Goal: Task Accomplishment & Management: Manage account settings

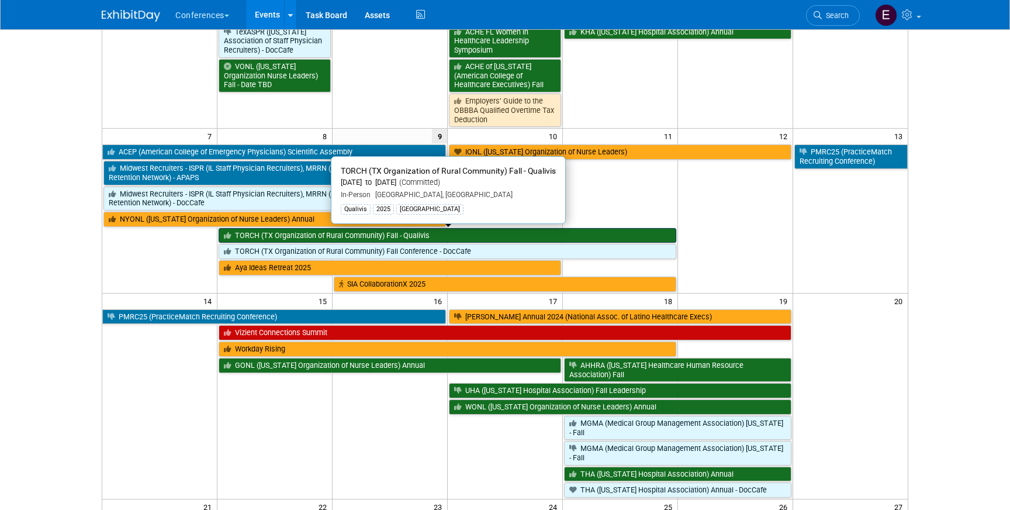
scroll to position [129, 0]
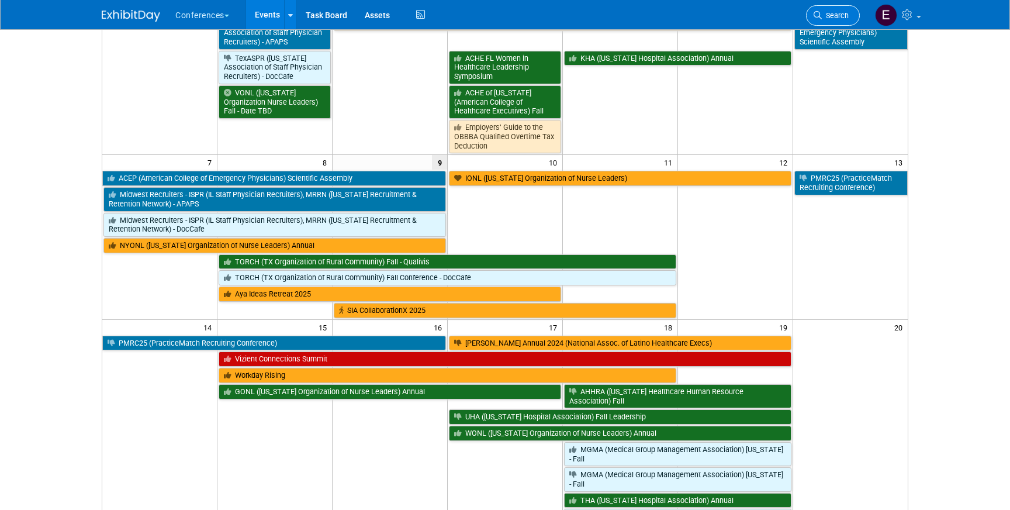
click at [838, 15] on span "Search" at bounding box center [835, 15] width 27 height 9
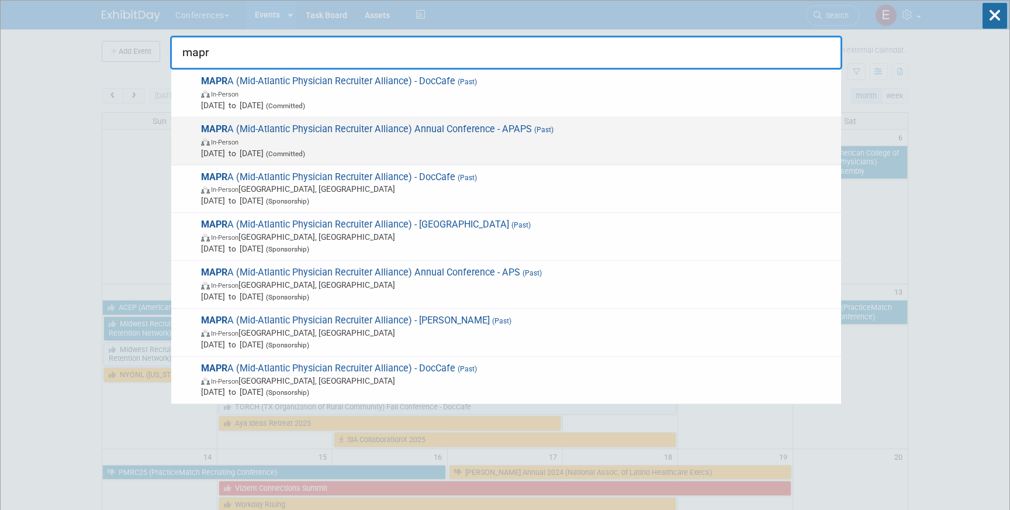
type input "mapr"
click at [475, 136] on span "In-Person" at bounding box center [518, 142] width 634 height 12
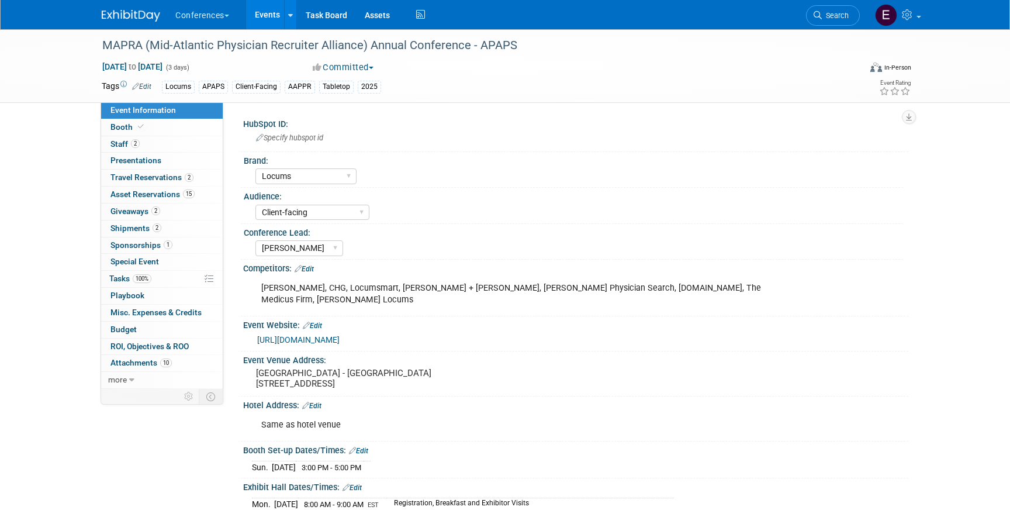
select select "Locums"
select select "Client-facing"
select select "[PERSON_NAME]"
click at [146, 377] on link "more" at bounding box center [162, 380] width 122 height 16
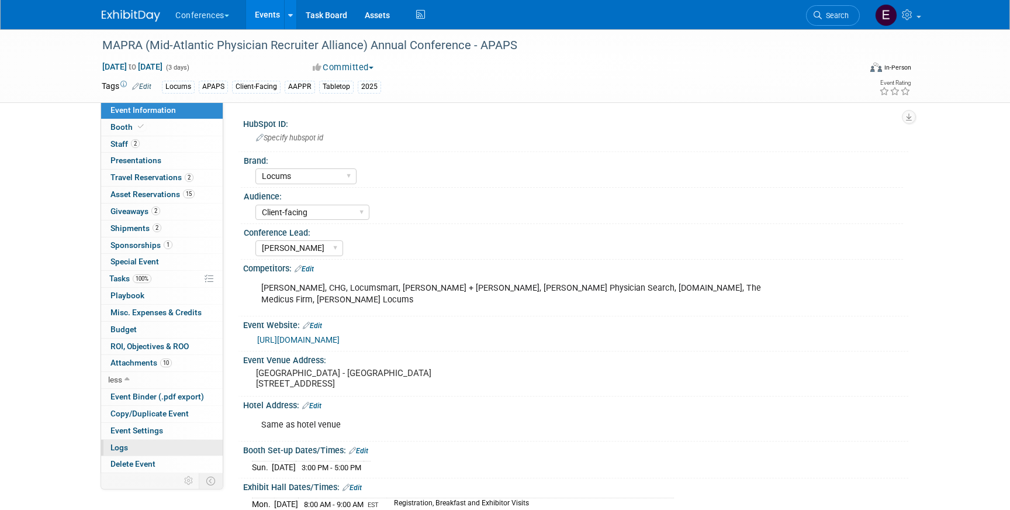
click at [123, 441] on link "Logs" at bounding box center [162, 448] width 122 height 16
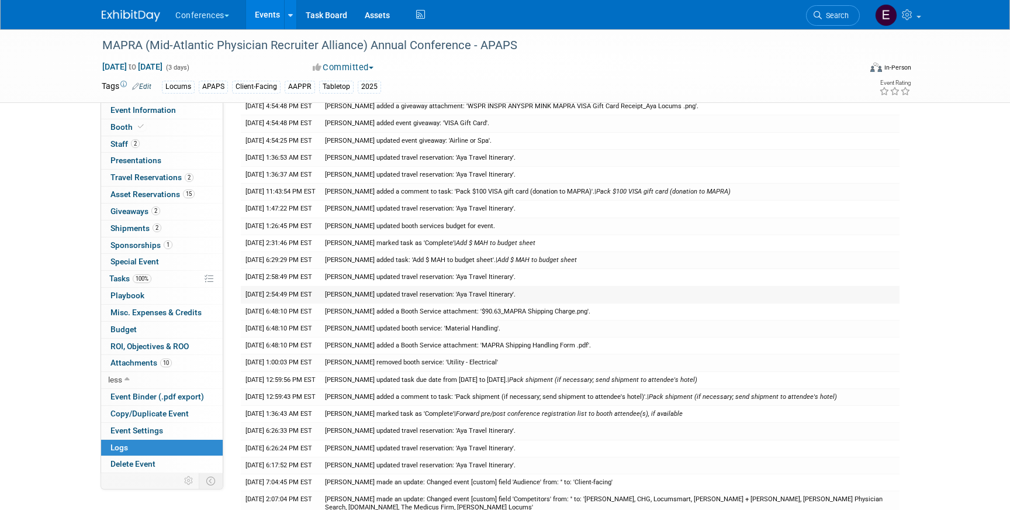
scroll to position [216, 0]
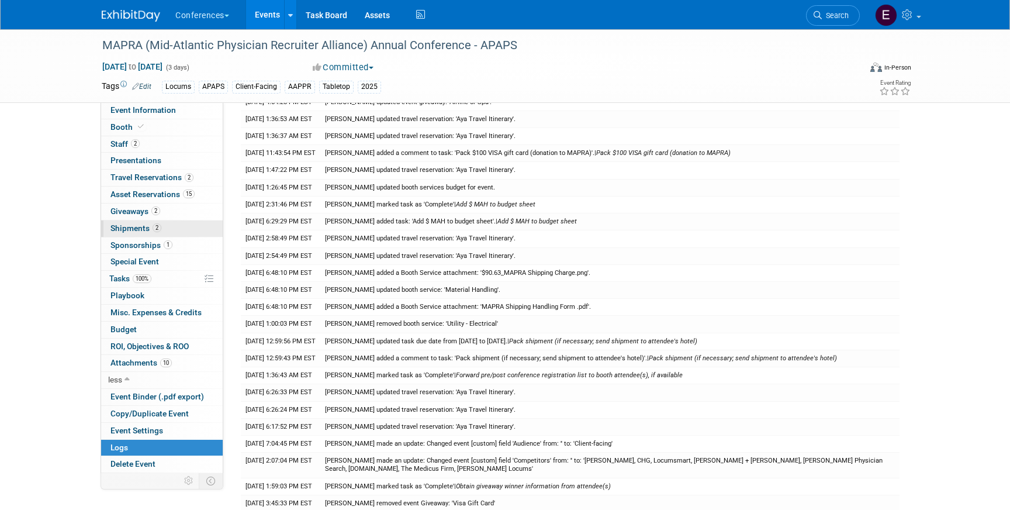
click at [130, 226] on span "Shipments 2" at bounding box center [136, 227] width 51 height 9
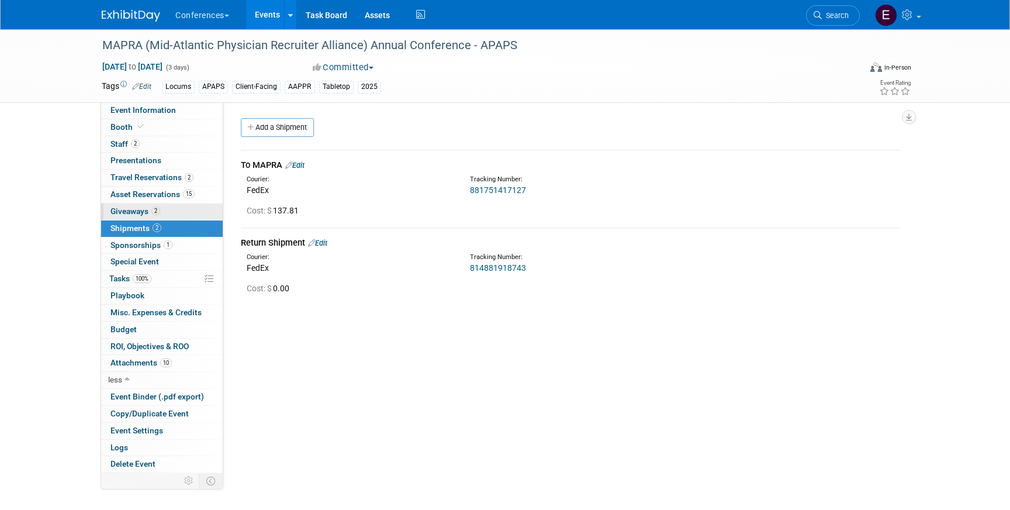
click at [133, 205] on link "2 Giveaways 2" at bounding box center [162, 211] width 122 height 16
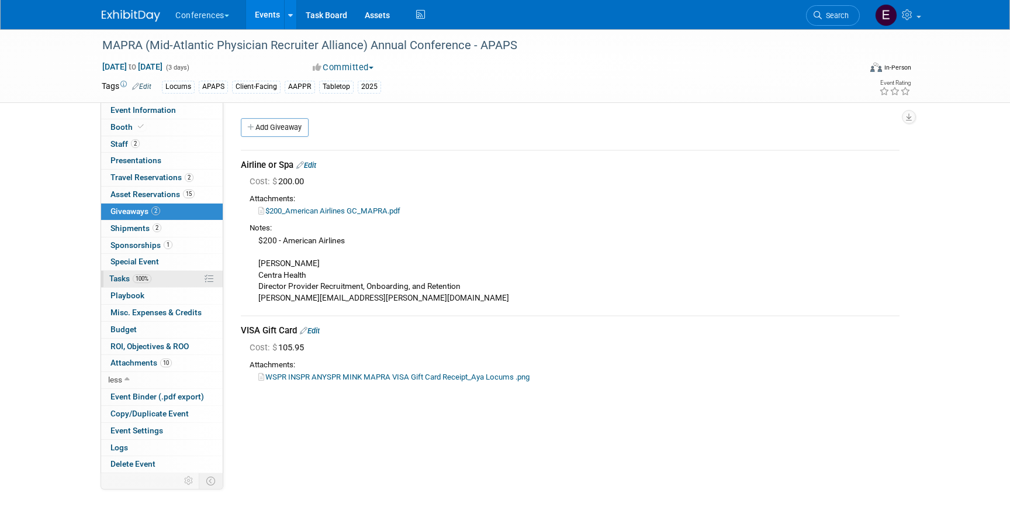
click at [130, 272] on link "100% Tasks 100%" at bounding box center [162, 279] width 122 height 16
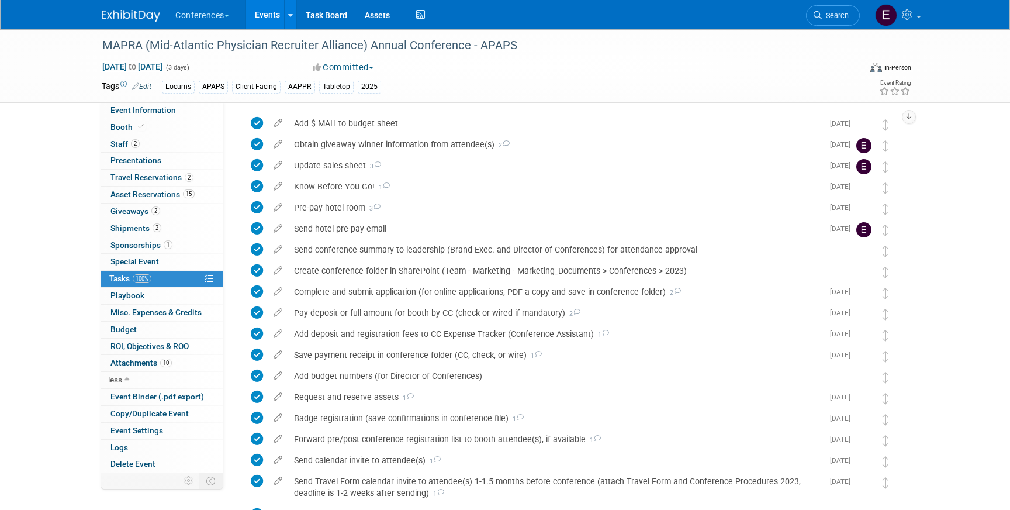
scroll to position [15, 0]
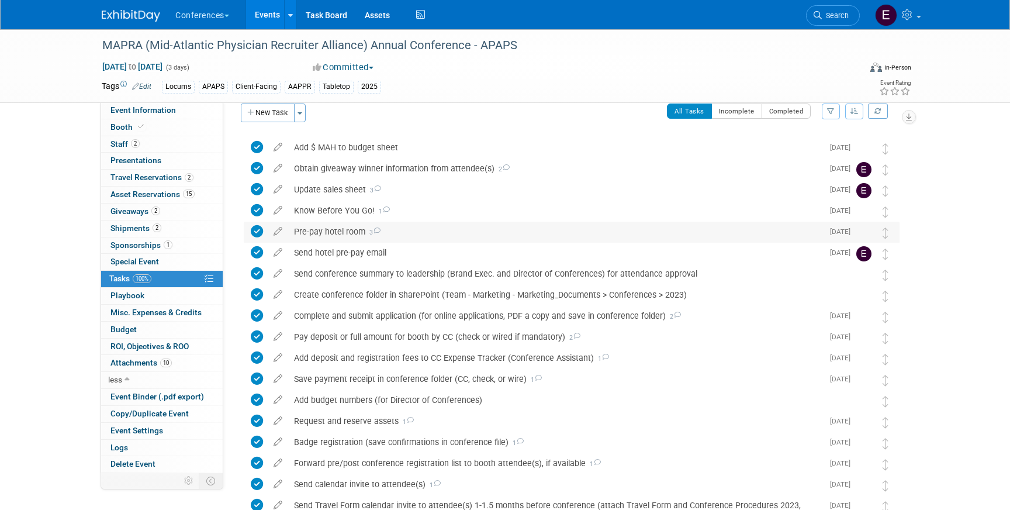
click at [316, 237] on div "Pre-pay hotel room 3" at bounding box center [555, 232] width 535 height 20
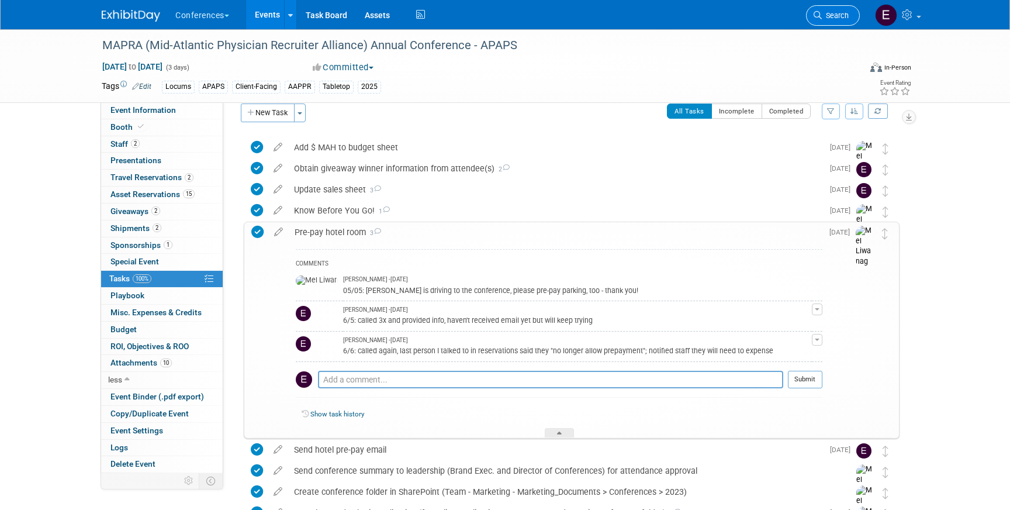
click at [824, 8] on link "Search" at bounding box center [833, 15] width 54 height 20
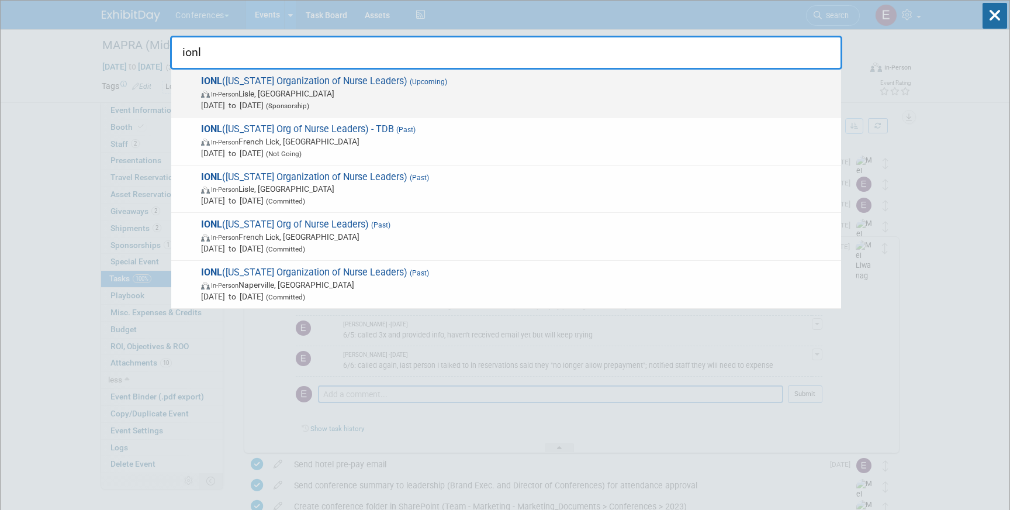
type input "ionl"
click at [520, 95] on span "In-Person Lisle, IL" at bounding box center [518, 94] width 634 height 12
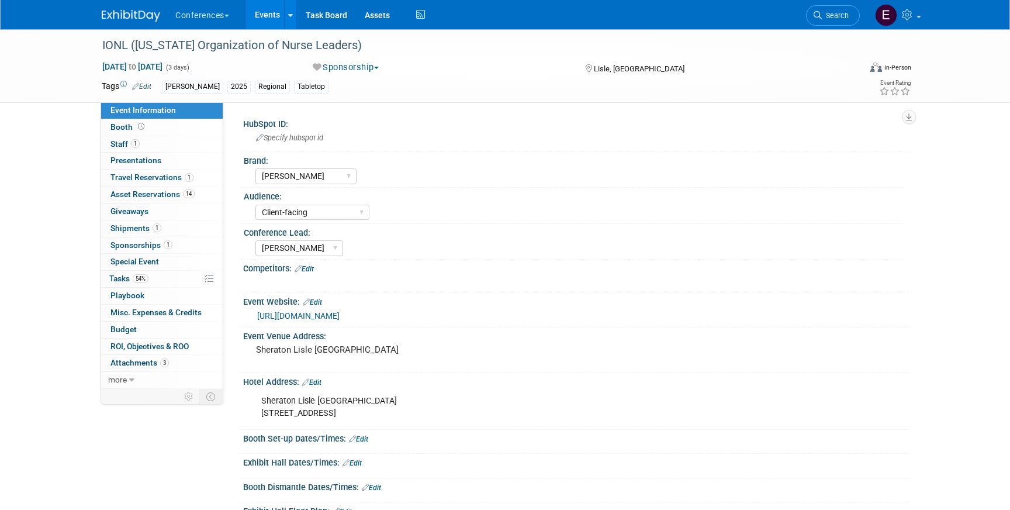
select select "[PERSON_NAME]"
select select "Client-facing"
select select "[PERSON_NAME]"
click at [136, 229] on span "Shipments 1" at bounding box center [136, 227] width 51 height 9
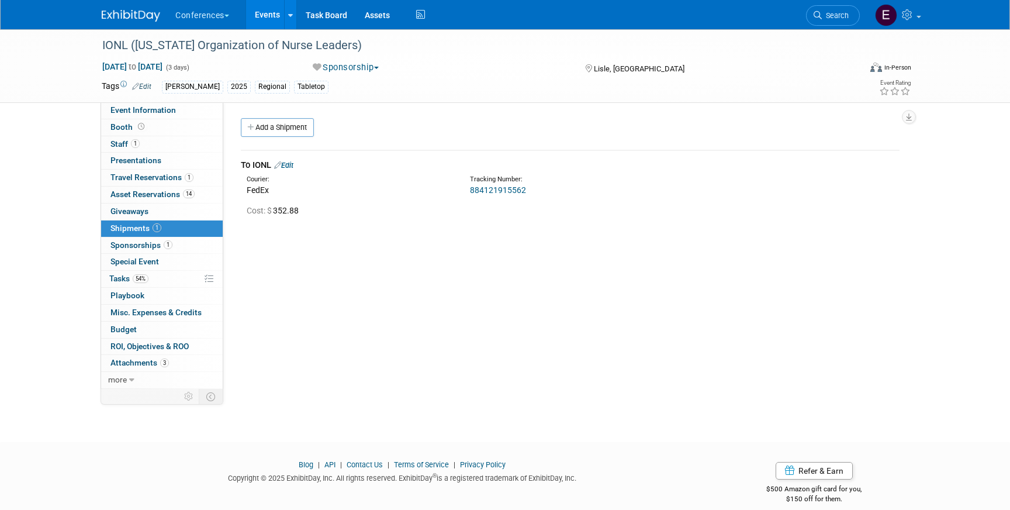
click at [480, 189] on link "884121915562" at bounding box center [498, 189] width 56 height 9
click at [162, 110] on span "Event Information" at bounding box center [143, 109] width 65 height 9
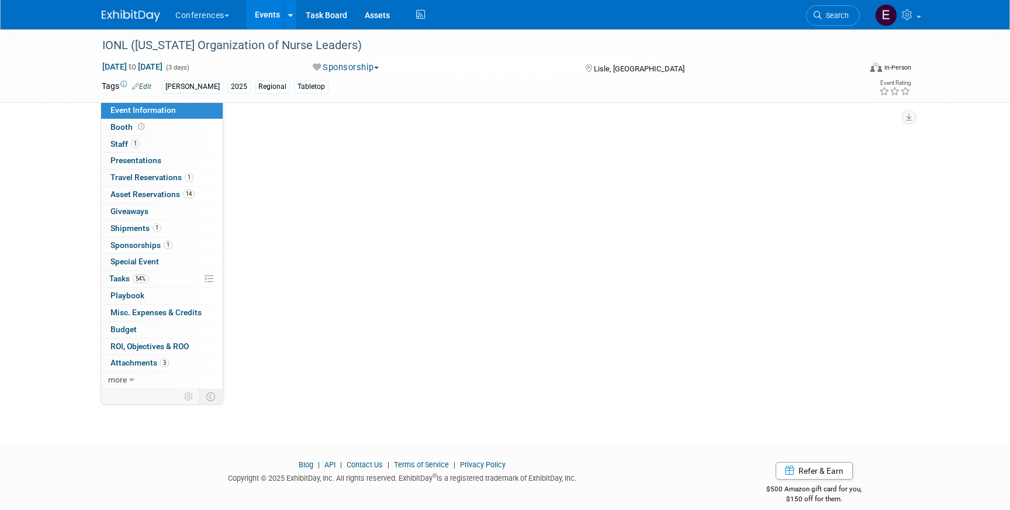
select select "[PERSON_NAME]"
select select "Client-facing"
select select "[PERSON_NAME]"
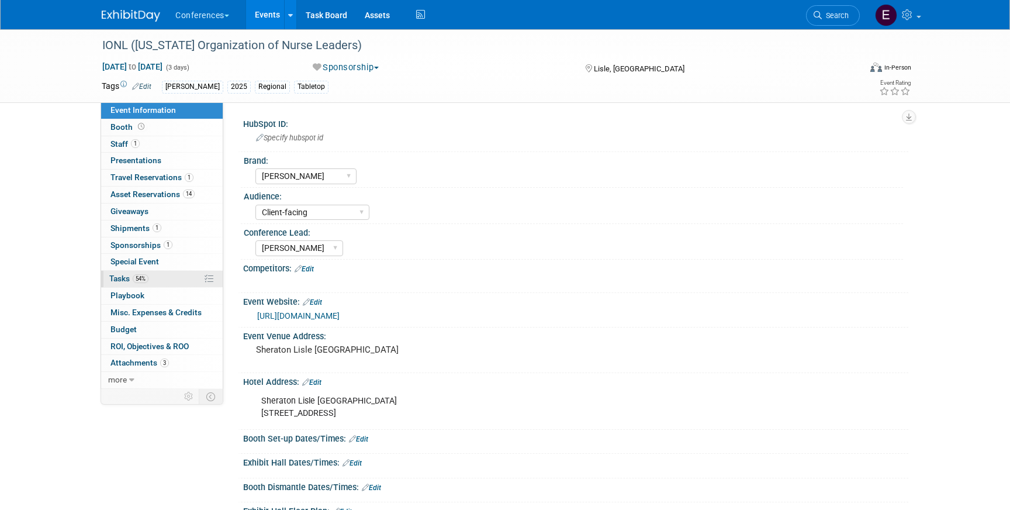
click at [167, 282] on link "54% Tasks 54%" at bounding box center [162, 279] width 122 height 16
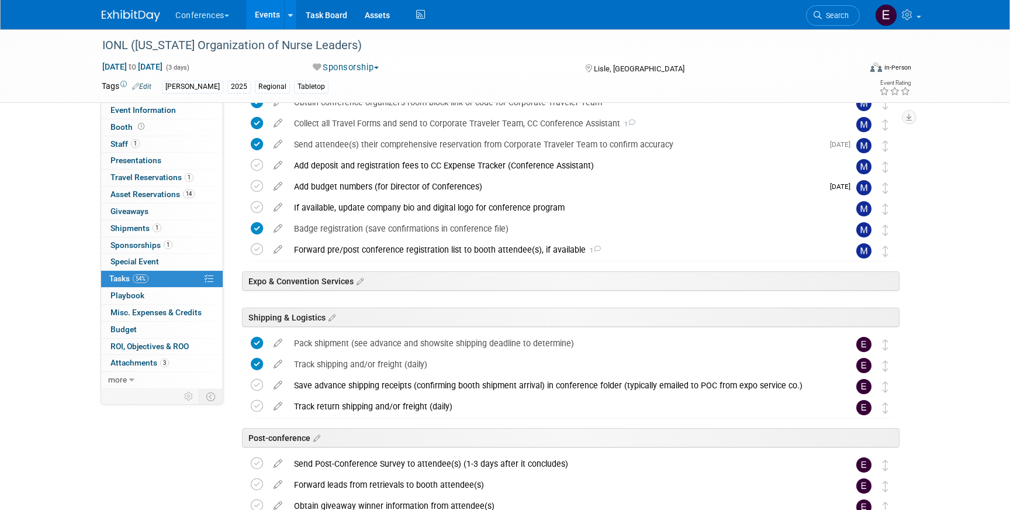
scroll to position [365, 0]
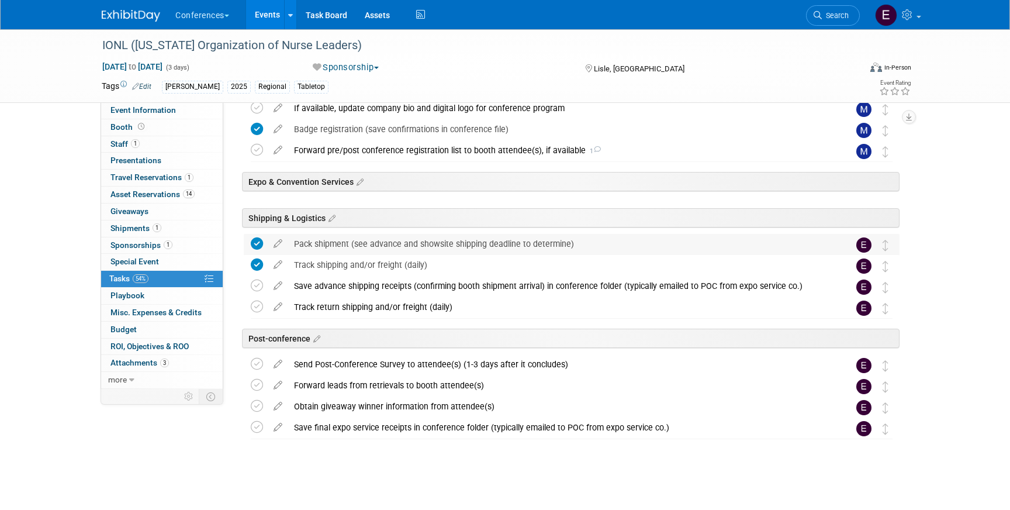
click at [328, 247] on div "Pack shipment (see advance and showsite shipping deadline to determine)" at bounding box center [560, 244] width 545 height 20
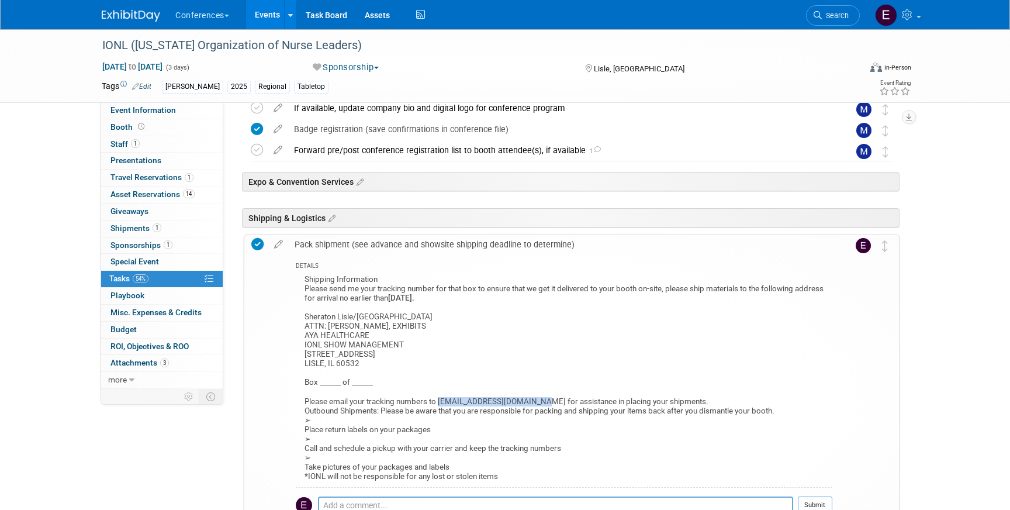
drag, startPoint x: 440, startPoint y: 401, endPoint x: 541, endPoint y: 402, distance: 100.6
click at [541, 402] on div "Shipping Information Please send me your tracking number for that box to ensure…" at bounding box center [564, 379] width 537 height 215
copy div "sgreenwood@cgiresults.com"
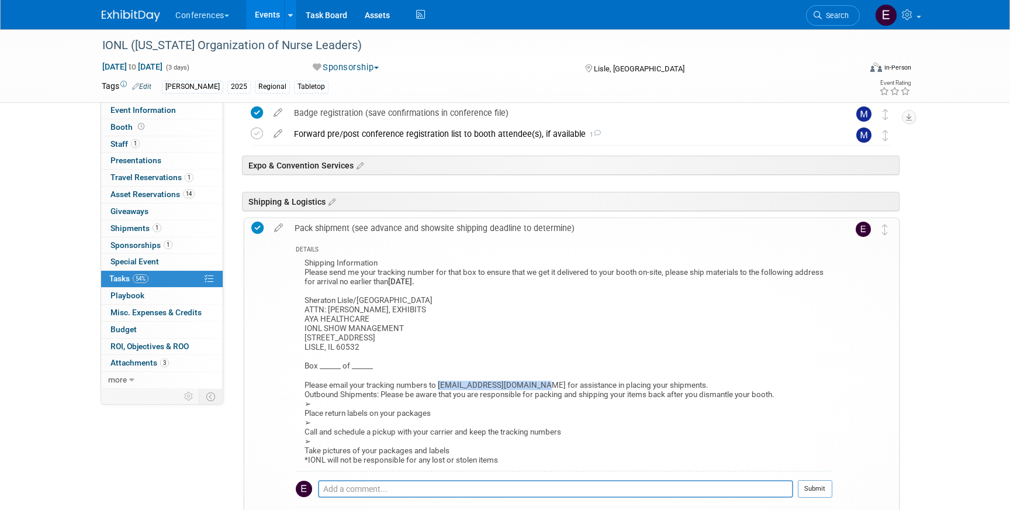
copy div "sgreenwood@cgiresults.com"
drag, startPoint x: 306, startPoint y: 302, endPoint x: 401, endPoint y: 301, distance: 94.7
click at [402, 301] on div "Shipping Information Please send me your tracking number for that box to ensure…" at bounding box center [564, 362] width 537 height 215
copy div "Sheraton Lisle/Naperville"
click at [172, 219] on div "0 Giveaways 0 Giveaways" at bounding box center [162, 211] width 122 height 17
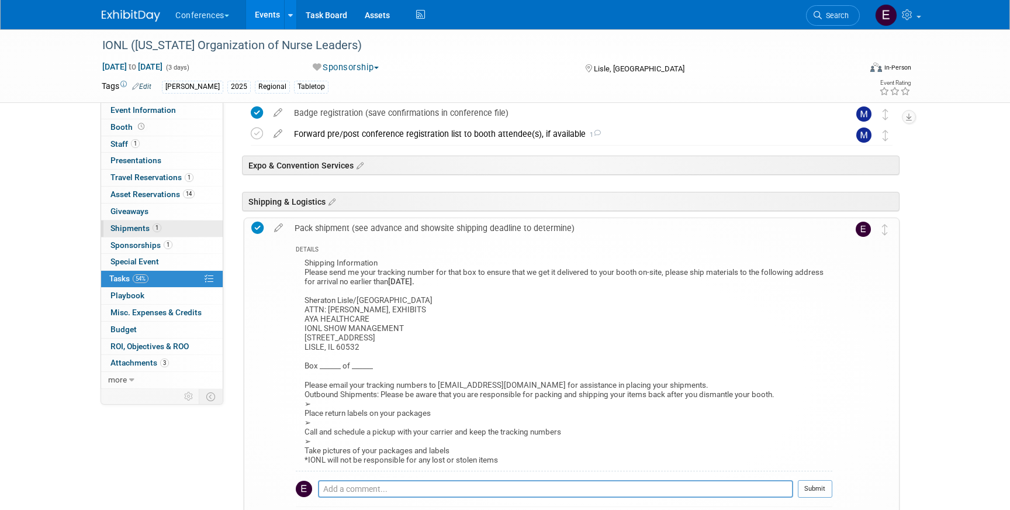
click at [172, 227] on link "1 Shipments 1" at bounding box center [162, 228] width 122 height 16
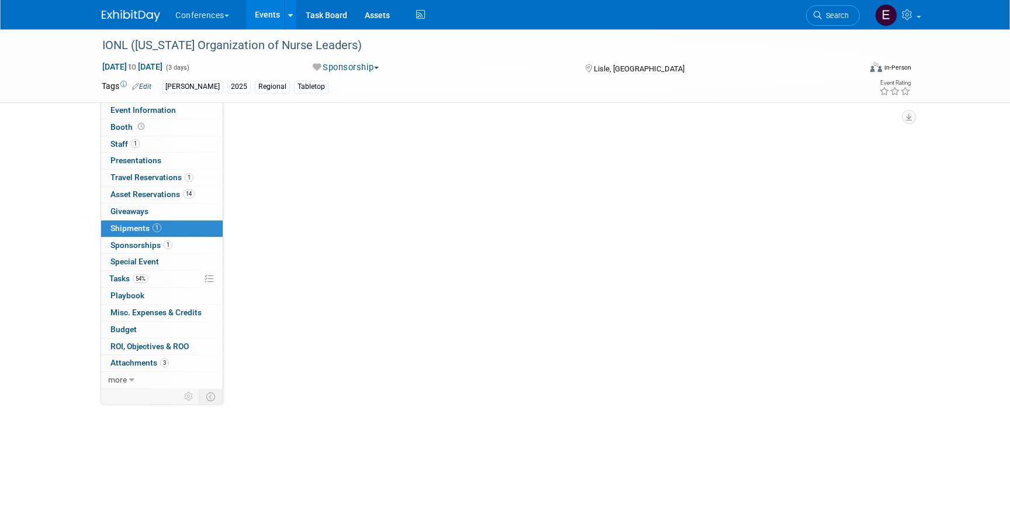
scroll to position [0, 0]
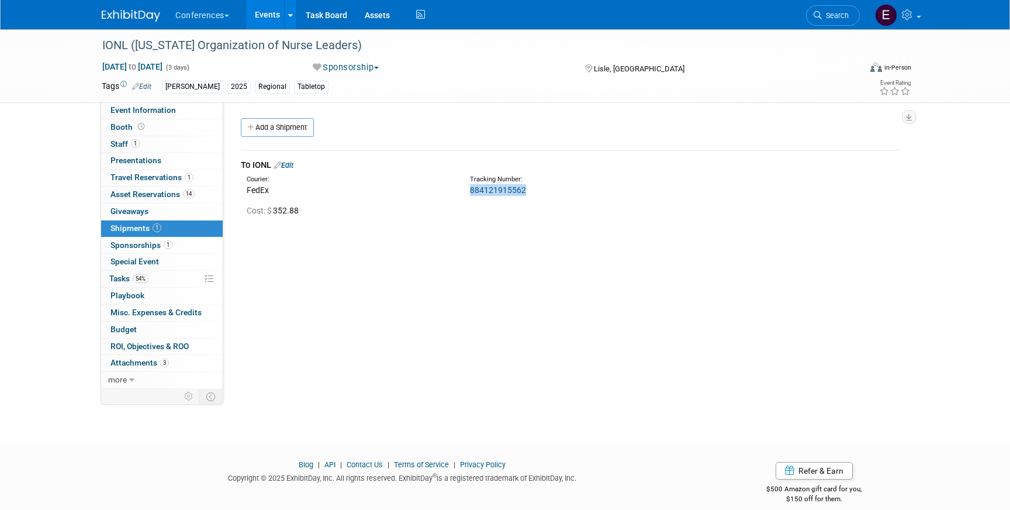
drag, startPoint x: 533, startPoint y: 194, endPoint x: 465, endPoint y: 191, distance: 67.3
click at [466, 191] on div "Tracking Number: 884121915562" at bounding box center [600, 185] width 279 height 21
copy link "884121915562"
click at [169, 141] on link "1 Staff 1" at bounding box center [162, 144] width 122 height 16
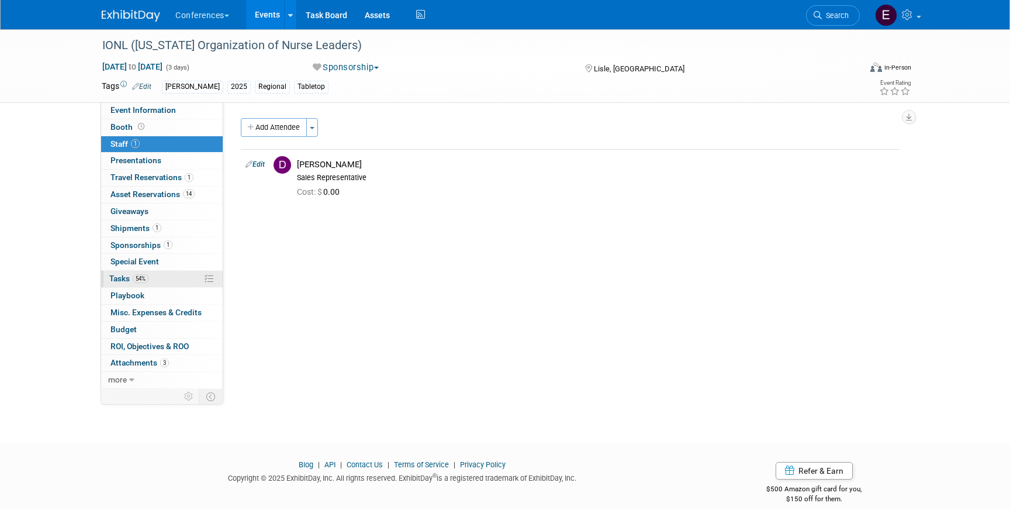
click at [151, 280] on link "54% Tasks 54%" at bounding box center [162, 279] width 122 height 16
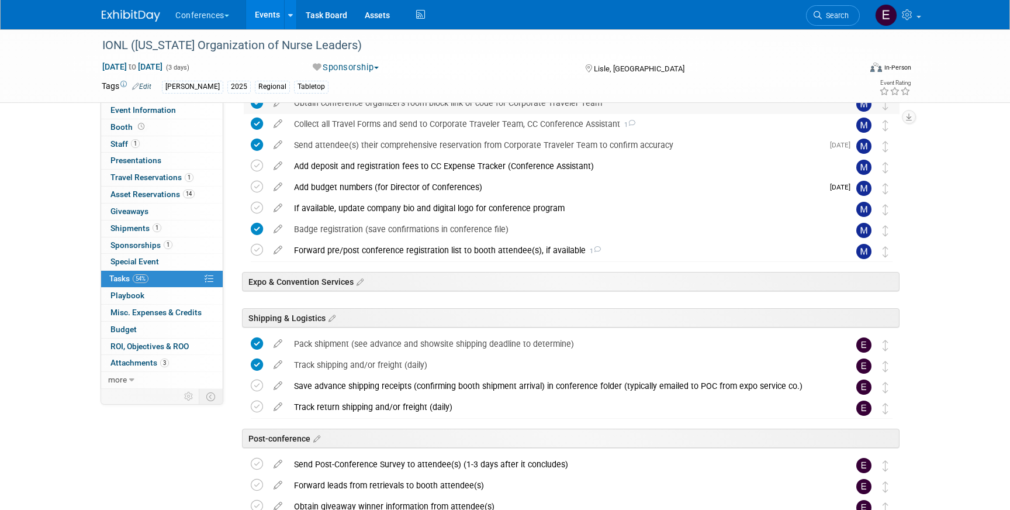
scroll to position [365, 0]
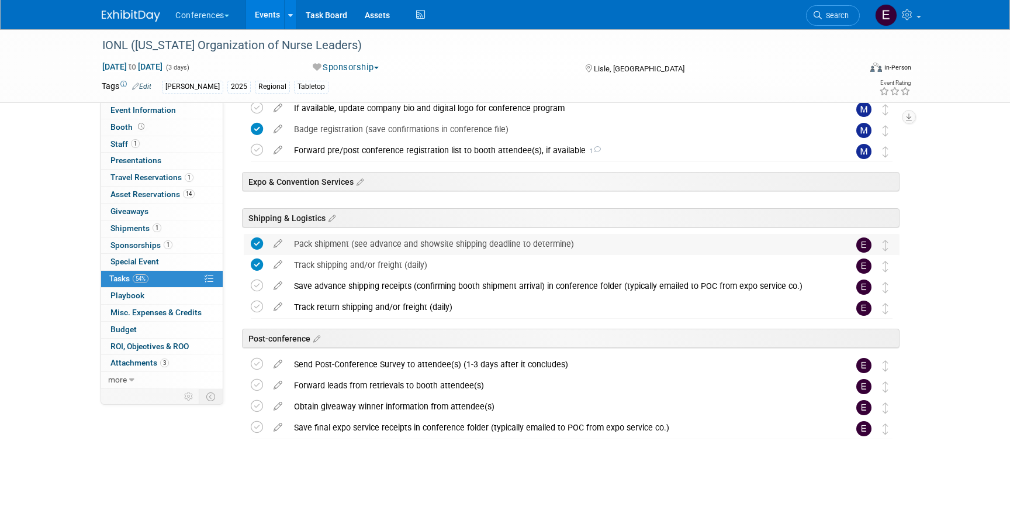
click at [368, 234] on div "Pack shipment (see advance and showsite shipping deadline to determine)" at bounding box center [560, 244] width 545 height 20
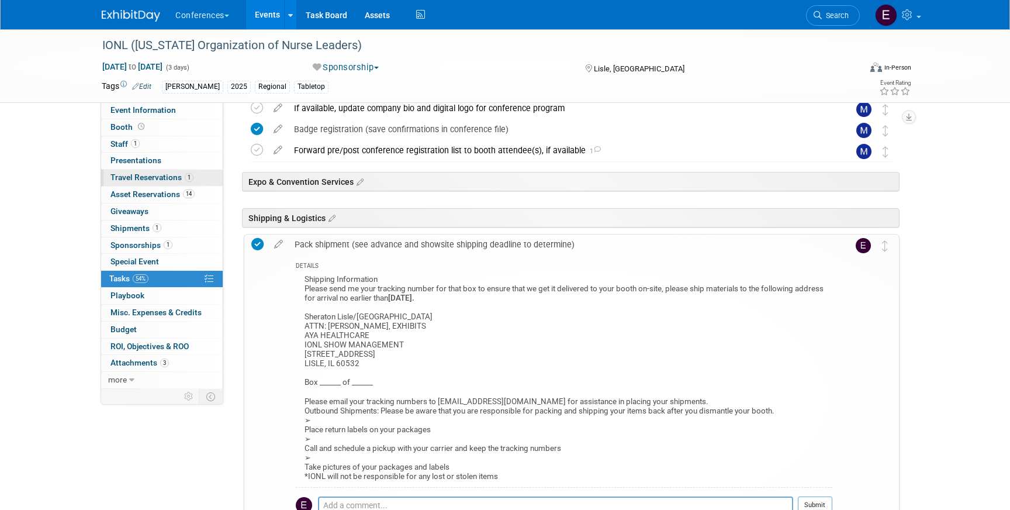
click at [177, 178] on span "Travel Reservations 1" at bounding box center [152, 176] width 83 height 9
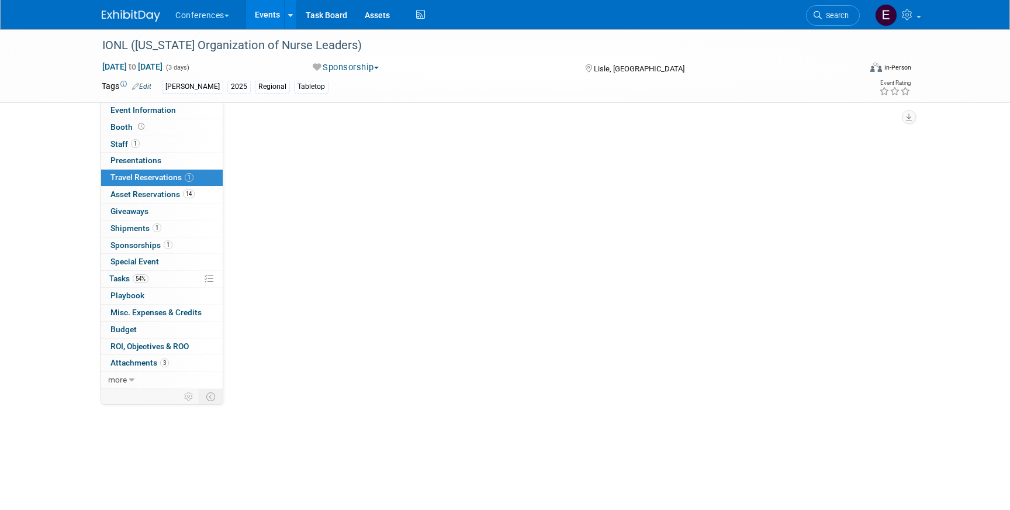
scroll to position [0, 0]
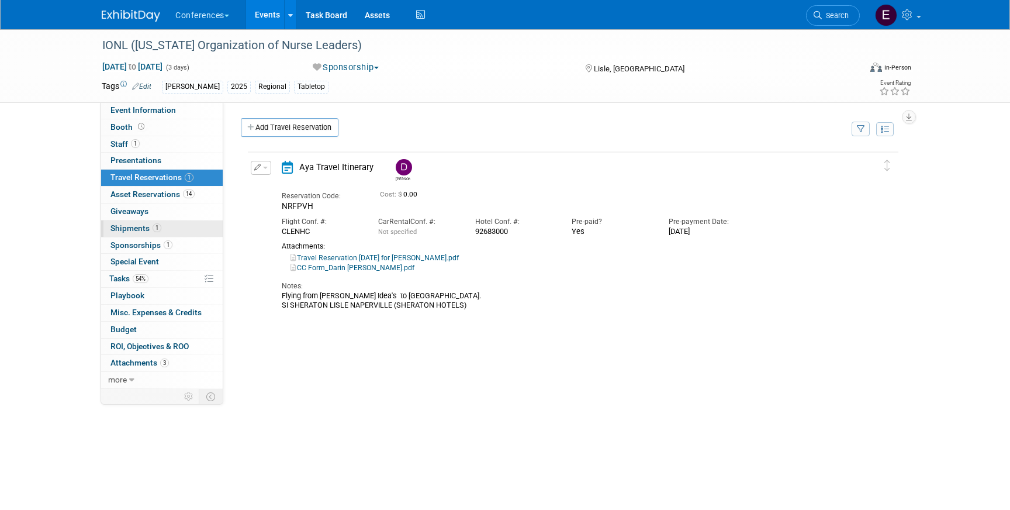
click at [209, 227] on link "1 Shipments 1" at bounding box center [162, 228] width 122 height 16
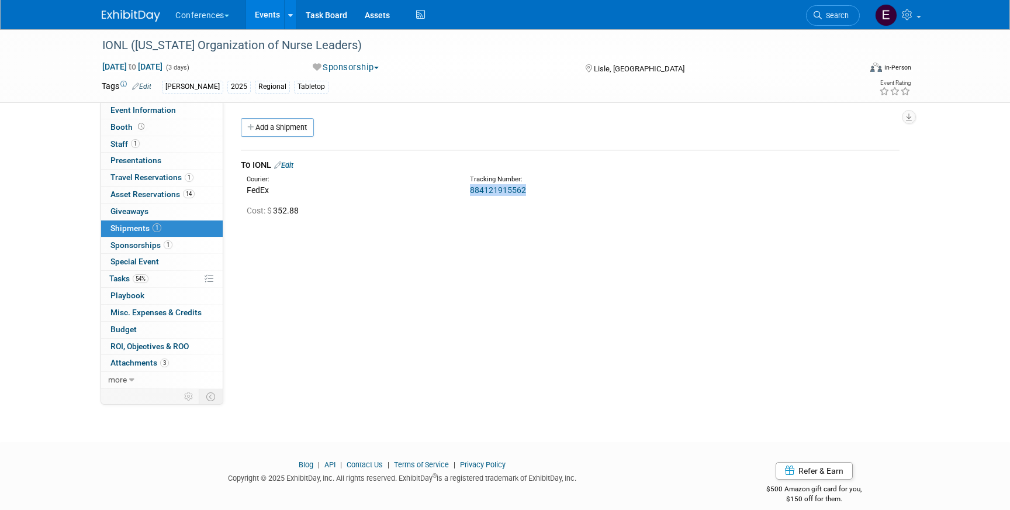
drag, startPoint x: 528, startPoint y: 191, endPoint x: 464, endPoint y: 194, distance: 64.4
click at [464, 195] on div "Tracking Number: 884121915562" at bounding box center [600, 185] width 279 height 21
copy link "884121915562"
click at [202, 202] on link "14 Asset Reservations 14" at bounding box center [162, 195] width 122 height 16
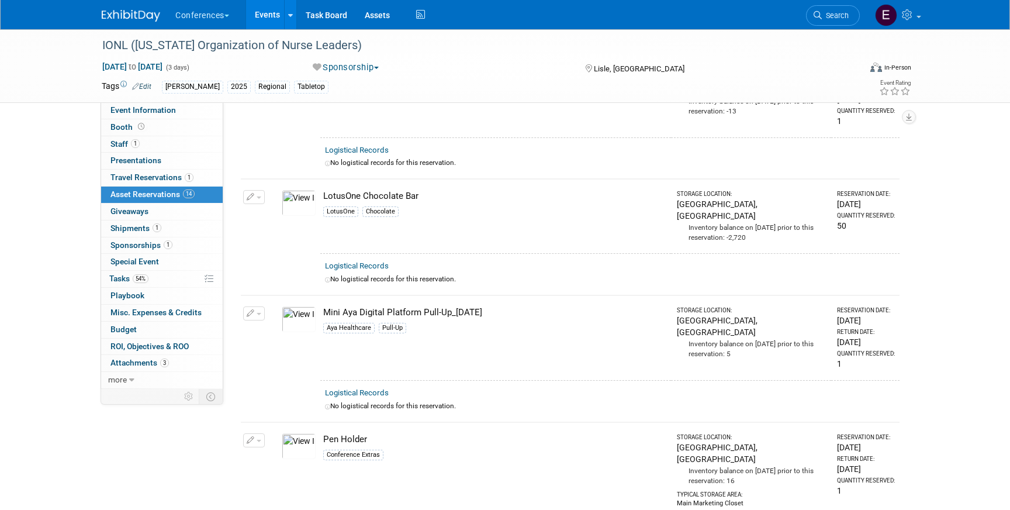
scroll to position [1351, 0]
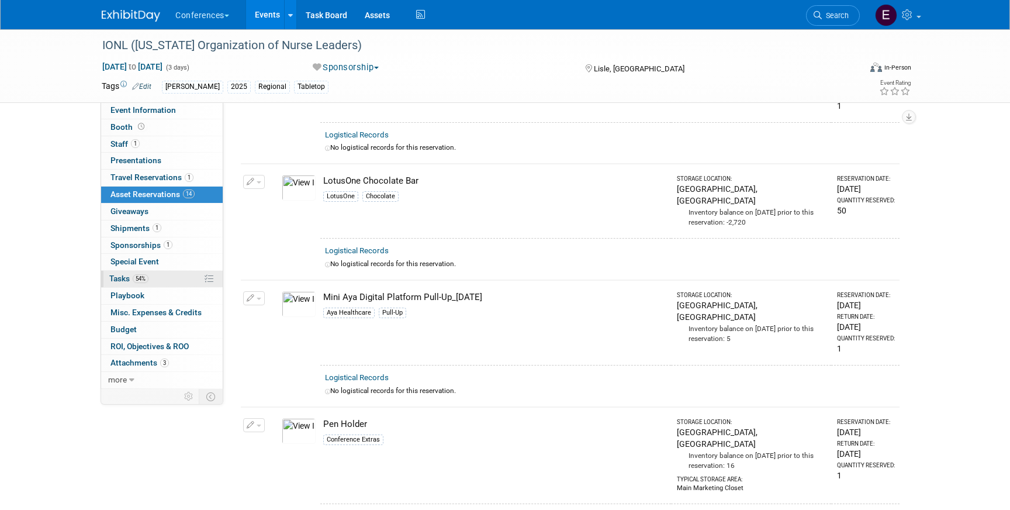
click at [158, 272] on link "54% Tasks 54%" at bounding box center [162, 279] width 122 height 16
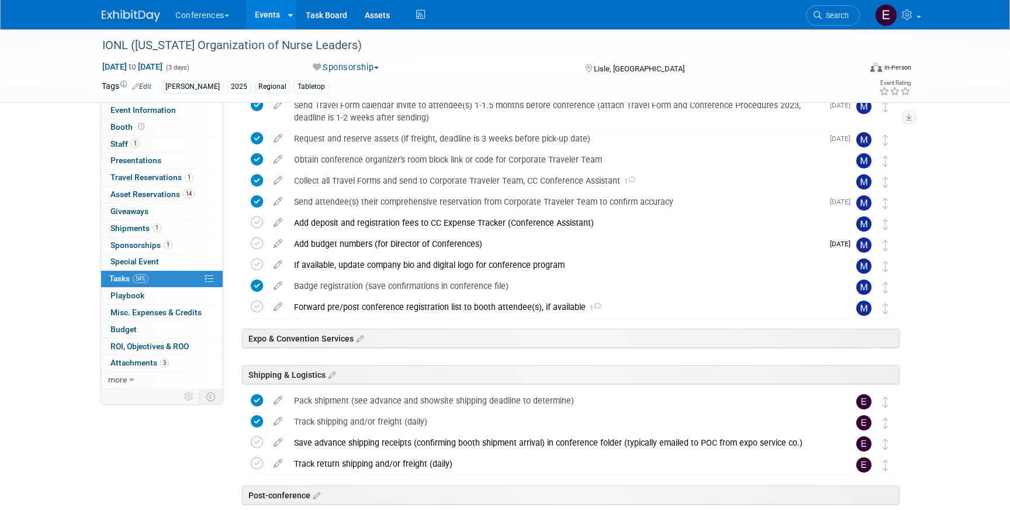
scroll to position [365, 0]
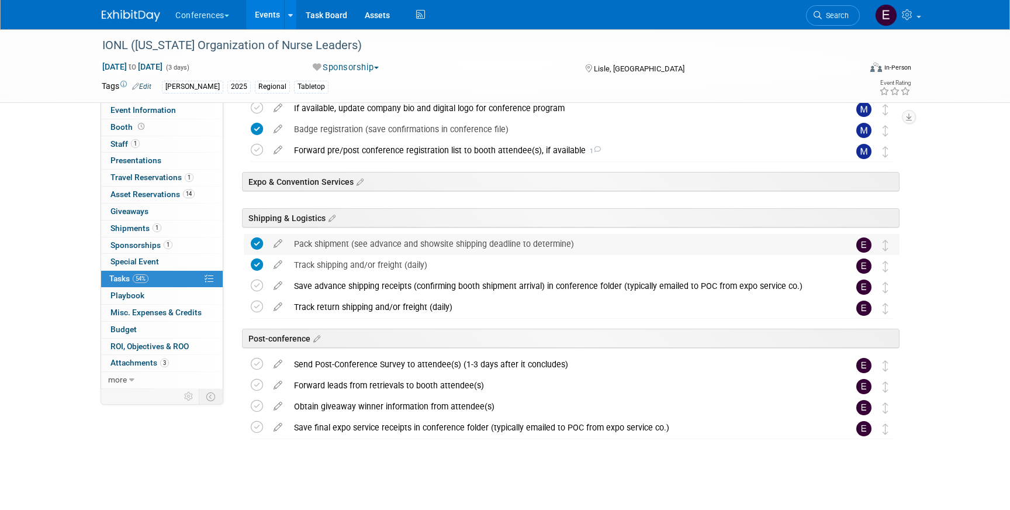
click at [370, 240] on div "Pack shipment (see advance and showsite shipping deadline to determine)" at bounding box center [560, 244] width 545 height 20
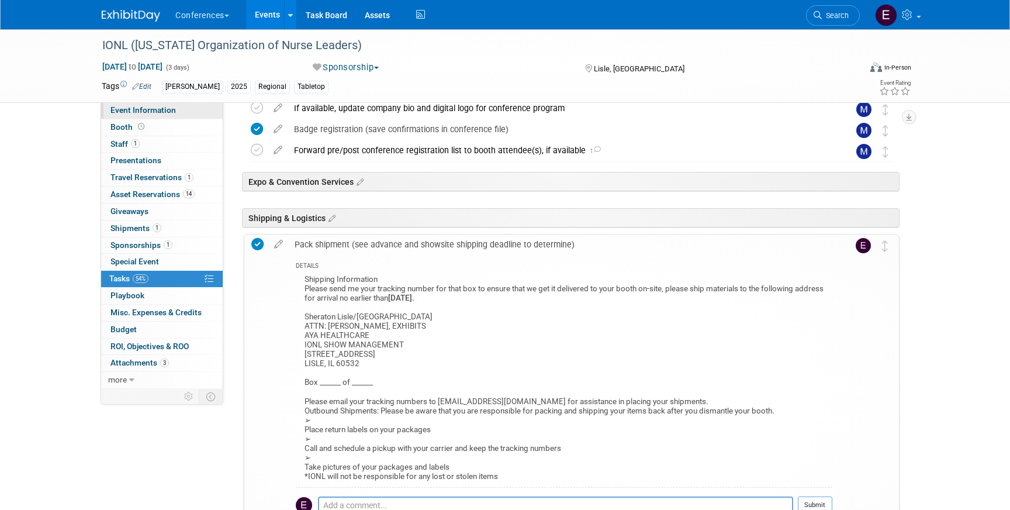
click at [177, 113] on link "Event Information" at bounding box center [162, 110] width 122 height 16
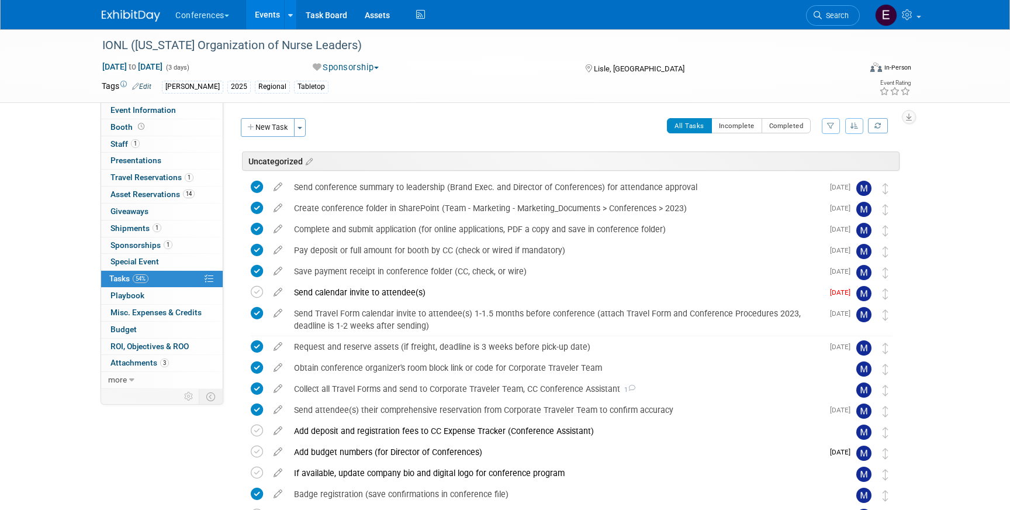
select select "[PERSON_NAME]"
select select "Client-facing"
select select "[PERSON_NAME]"
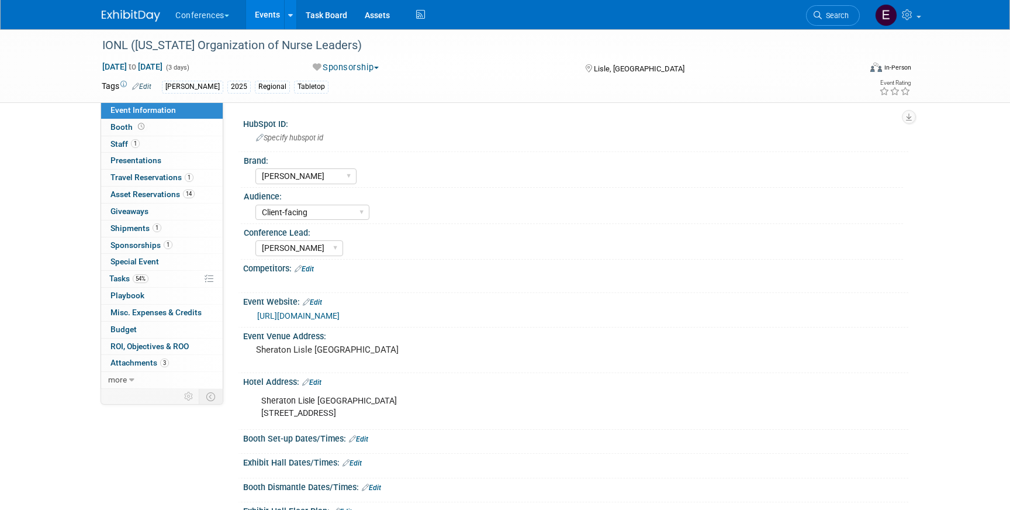
scroll to position [174, 0]
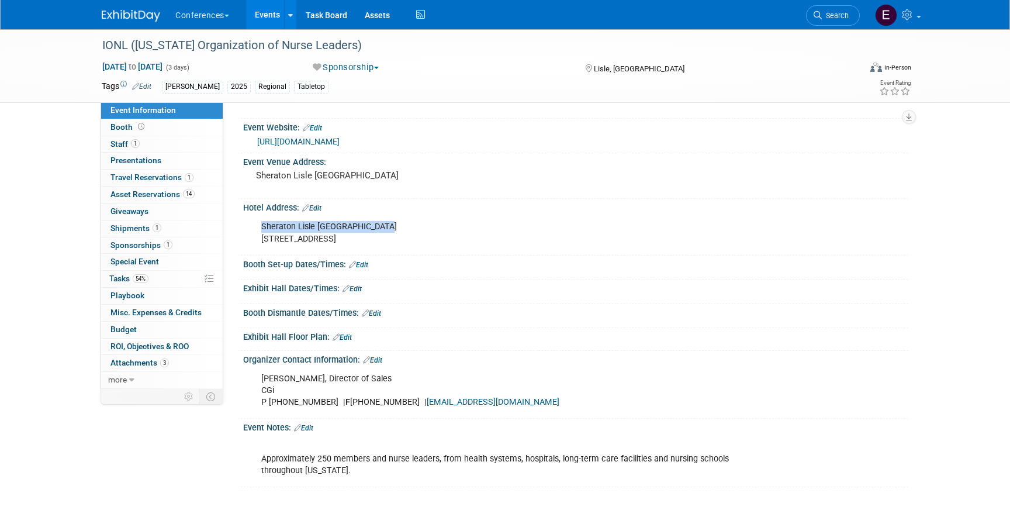
drag, startPoint x: 263, startPoint y: 226, endPoint x: 399, endPoint y: 226, distance: 136.8
click at [399, 226] on div "Sheraton Lisle Naperville Hotel 3000 Warrenville Rd, Lisle, IL 60532" at bounding box center [516, 232] width 527 height 35
copy div "Sheraton Lisle Naperville Hotel"
click at [161, 217] on link "0 Giveaways 0" at bounding box center [162, 211] width 122 height 16
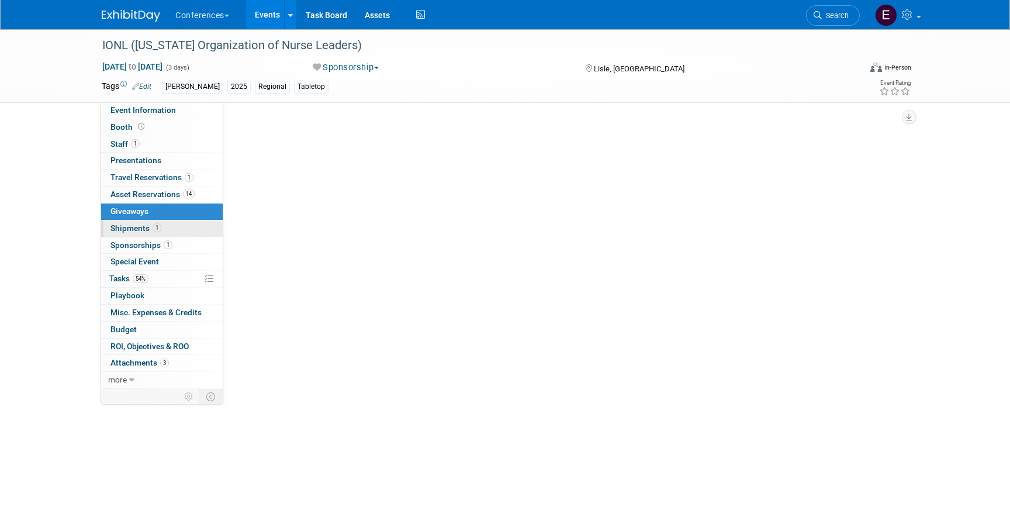
scroll to position [0, 0]
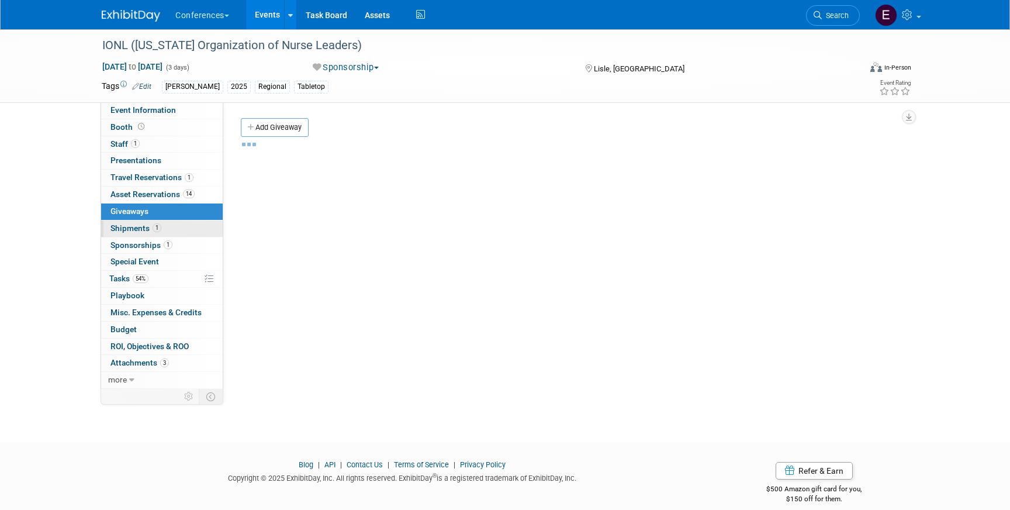
click at [161, 223] on link "1 Shipments 1" at bounding box center [162, 228] width 122 height 16
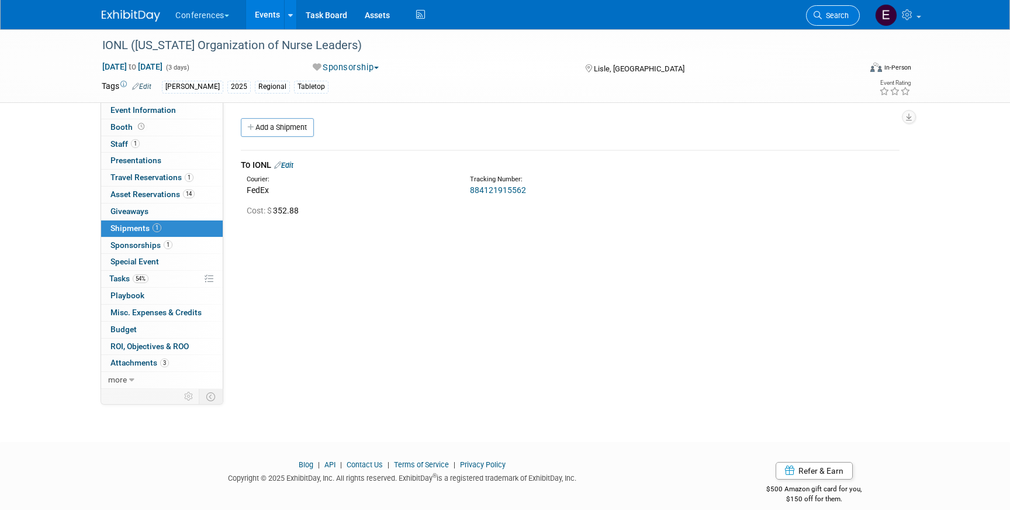
click at [819, 15] on icon at bounding box center [818, 15] width 8 height 8
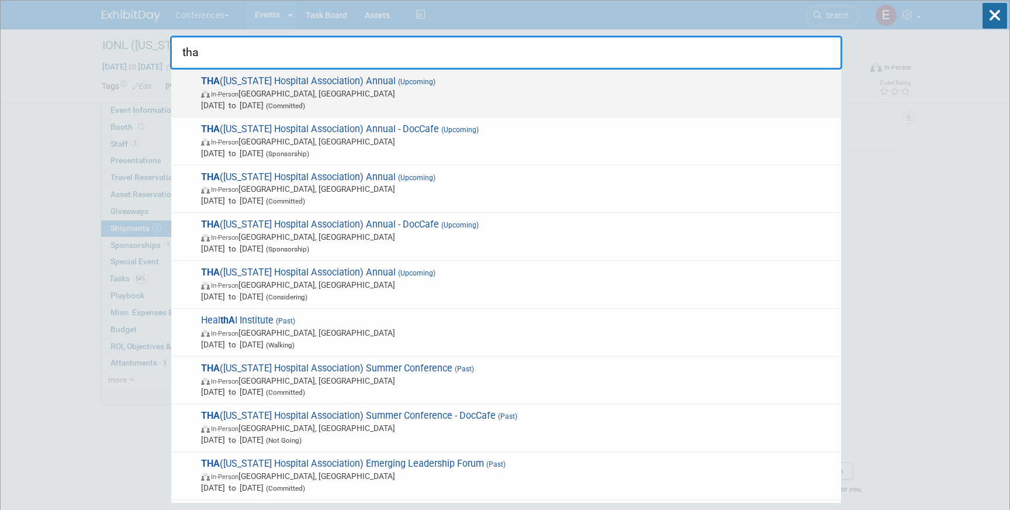
type input "tha"
click at [420, 87] on span "THA (Tennessee Hospital Association) Annual (Upcoming) In-Person Nashville, TN …" at bounding box center [517, 93] width 638 height 36
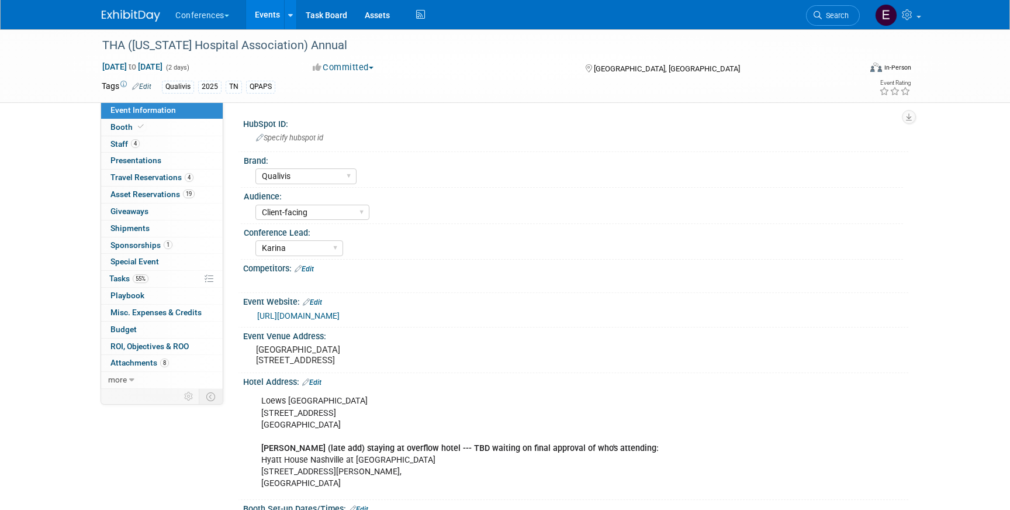
select select "Qualivis"
select select "Client-facing"
select select "Karina"
click at [129, 223] on span "Shipments 0" at bounding box center [130, 227] width 39 height 9
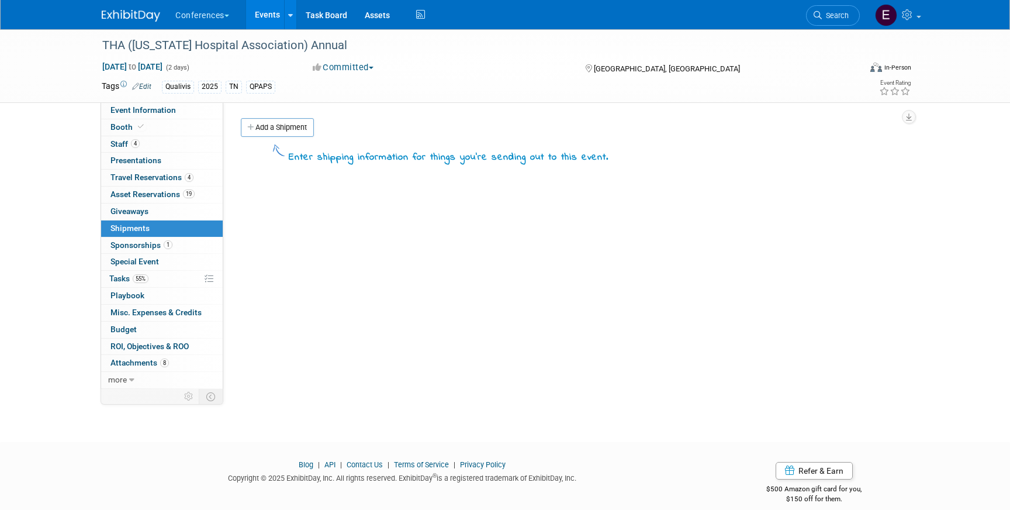
click at [263, 137] on div "Add a Shipment" at bounding box center [573, 129] width 671 height 22
click at [262, 129] on link "Add a Shipment" at bounding box center [277, 127] width 73 height 19
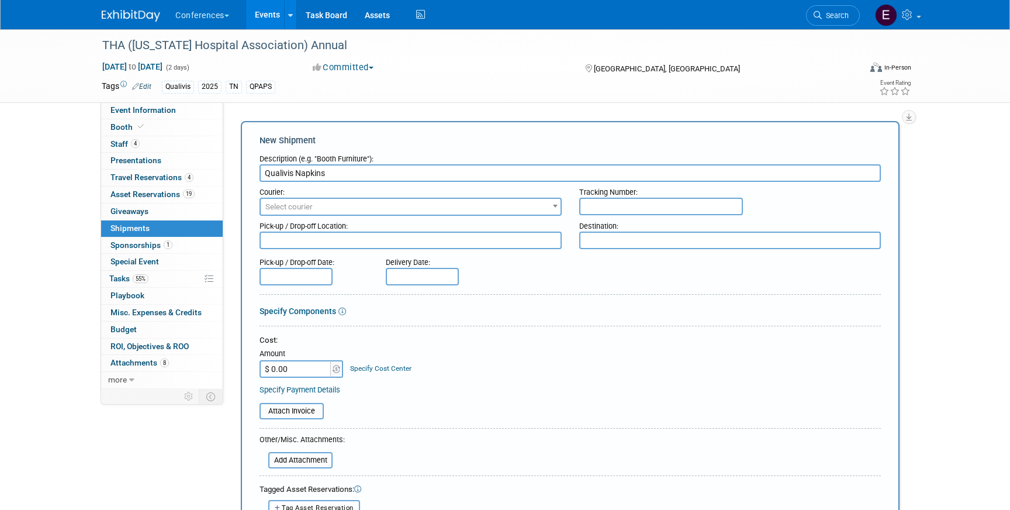
type input "Qualivis Napkins"
click at [381, 213] on span "Select courier" at bounding box center [411, 207] width 300 height 16
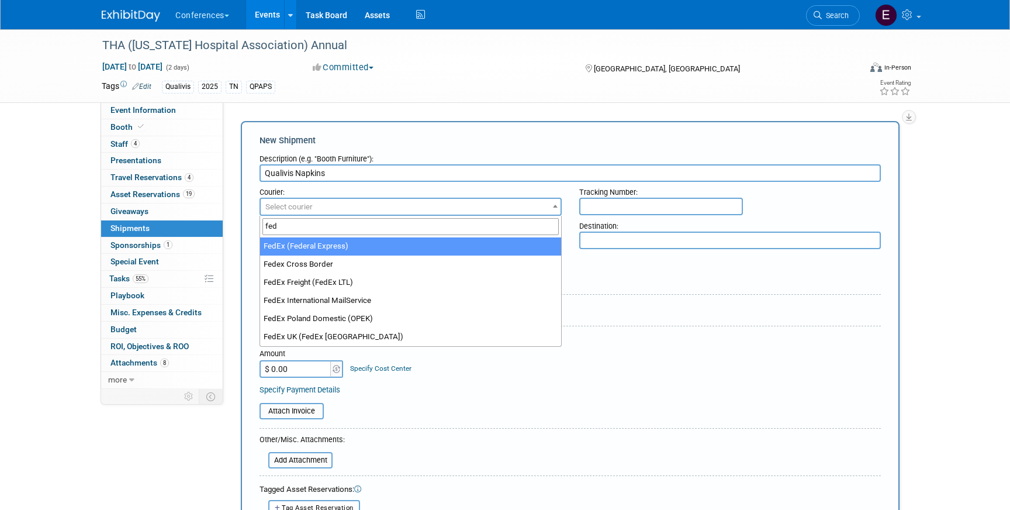
click at [350, 234] on input "fed" at bounding box center [411, 226] width 296 height 17
type input "fed"
select select "206"
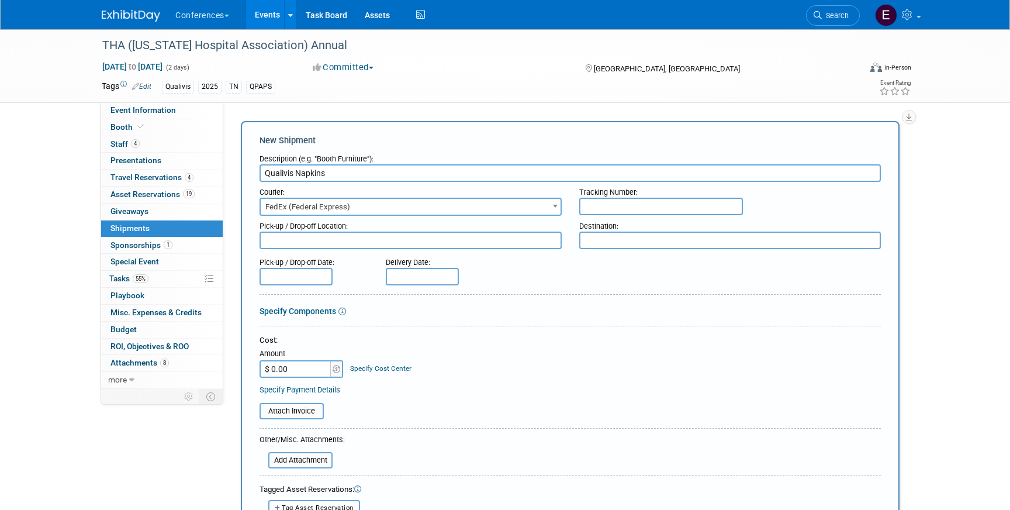
click at [588, 206] on input "text" at bounding box center [661, 207] width 164 height 18
paste input "884245163698"
type input "884245163698"
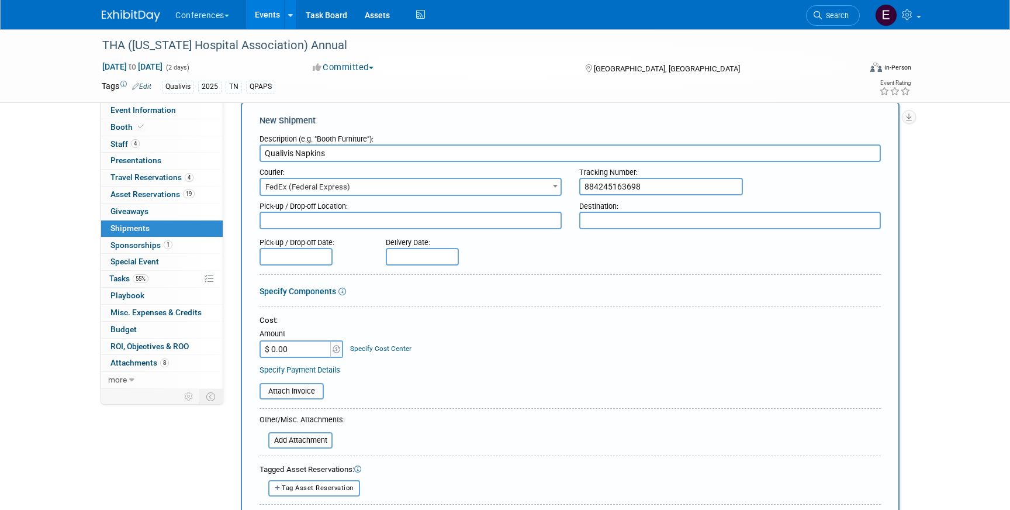
click at [303, 348] on input "$ 0.00" at bounding box center [296, 349] width 73 height 18
type input "$ 35.30"
click at [406, 345] on link "Specify Cost Center" at bounding box center [380, 348] width 61 height 8
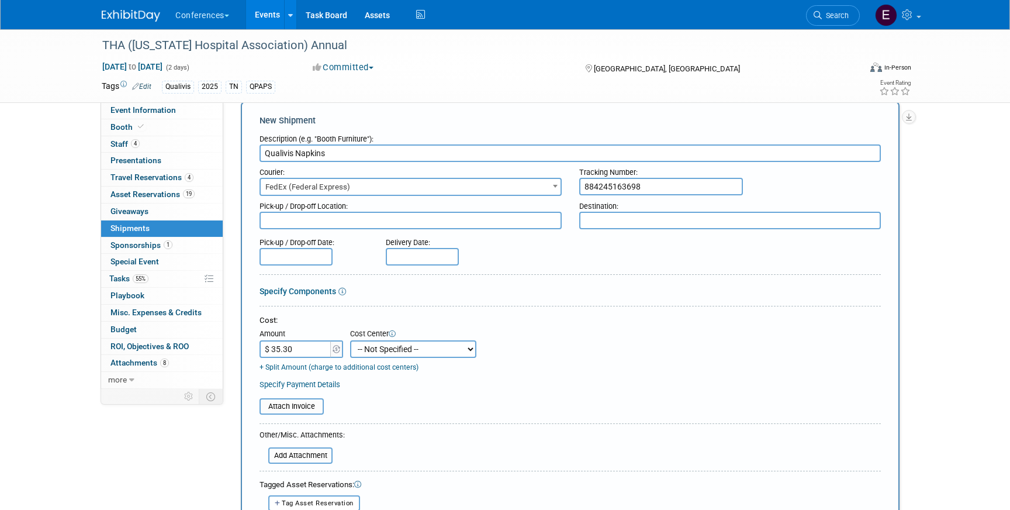
click at [405, 348] on select "-- Not Specified -- Aya Education Aya Healthcare Aya Locums Bespoke Corporate […" at bounding box center [413, 349] width 126 height 18
select select "18965874"
click at [350, 340] on select "-- Not Specified -- Aya Education Aya Healthcare Aya Locums Bespoke Corporate […" at bounding box center [413, 349] width 126 height 18
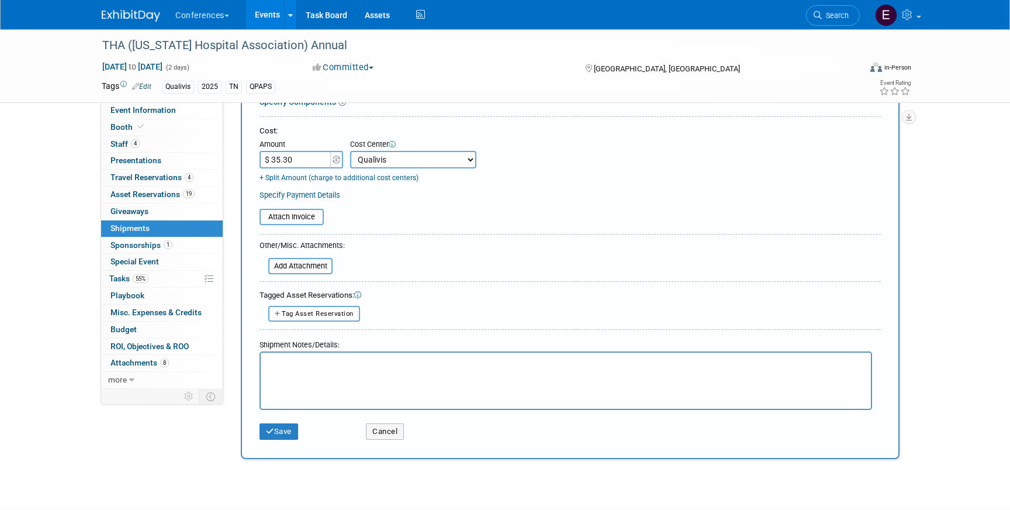
scroll to position [229, 0]
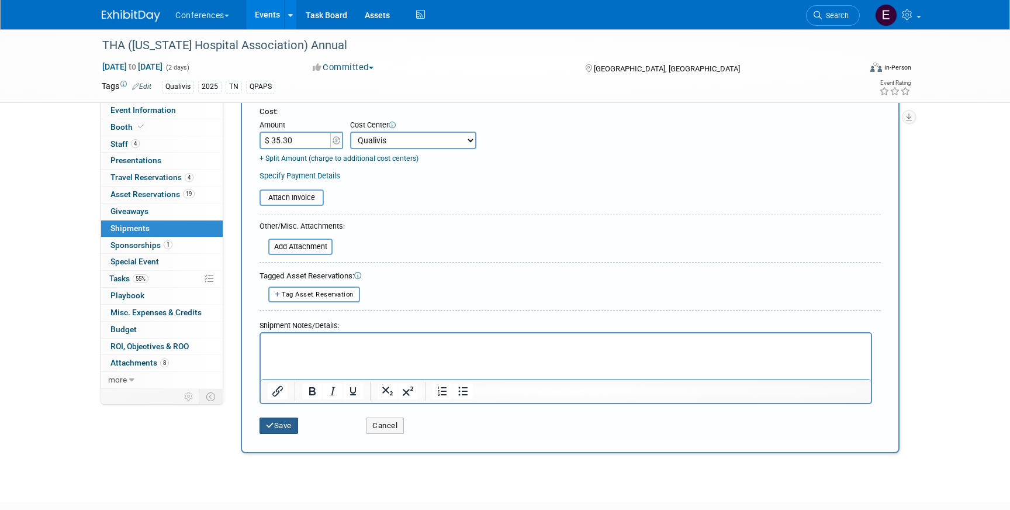
click at [271, 429] on icon "submit" at bounding box center [270, 426] width 8 height 8
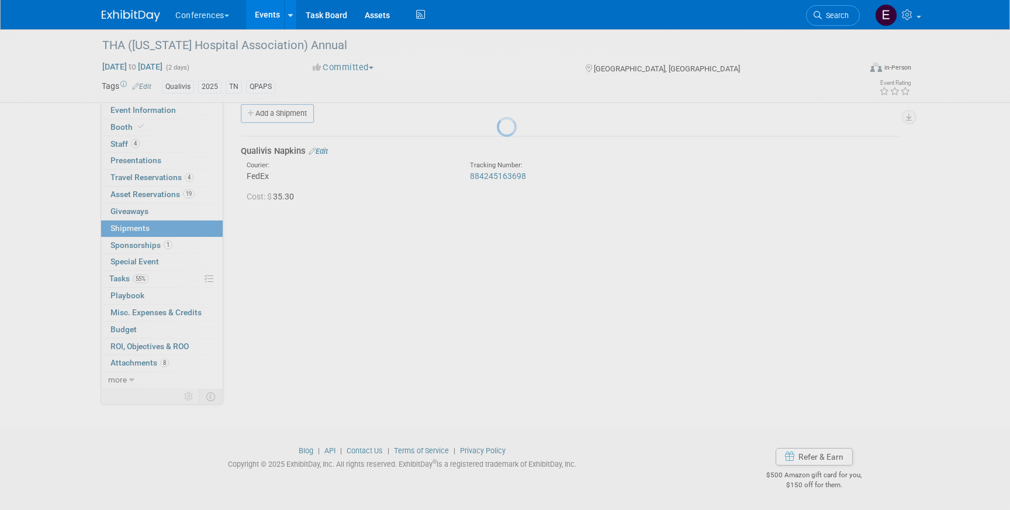
scroll to position [13, 0]
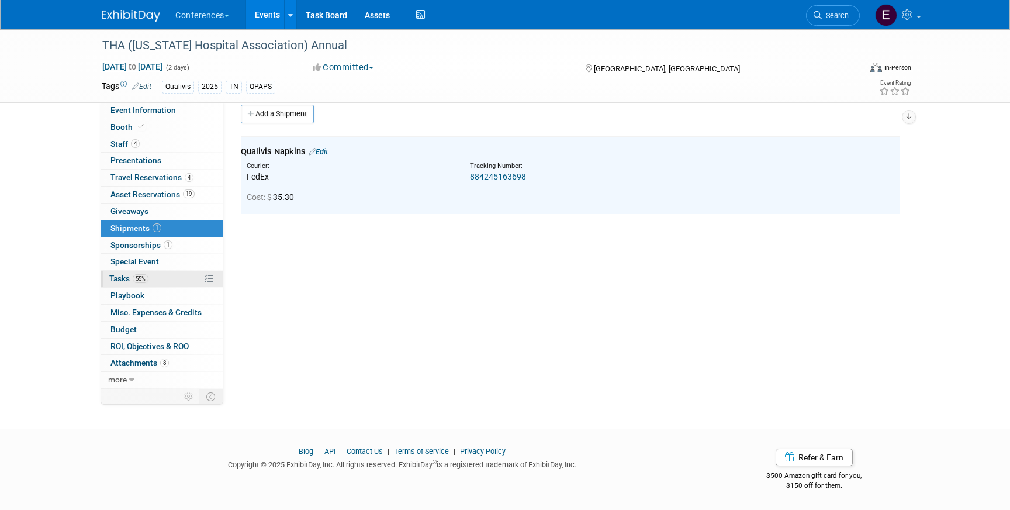
click at [132, 281] on span "Tasks 55%" at bounding box center [128, 278] width 39 height 9
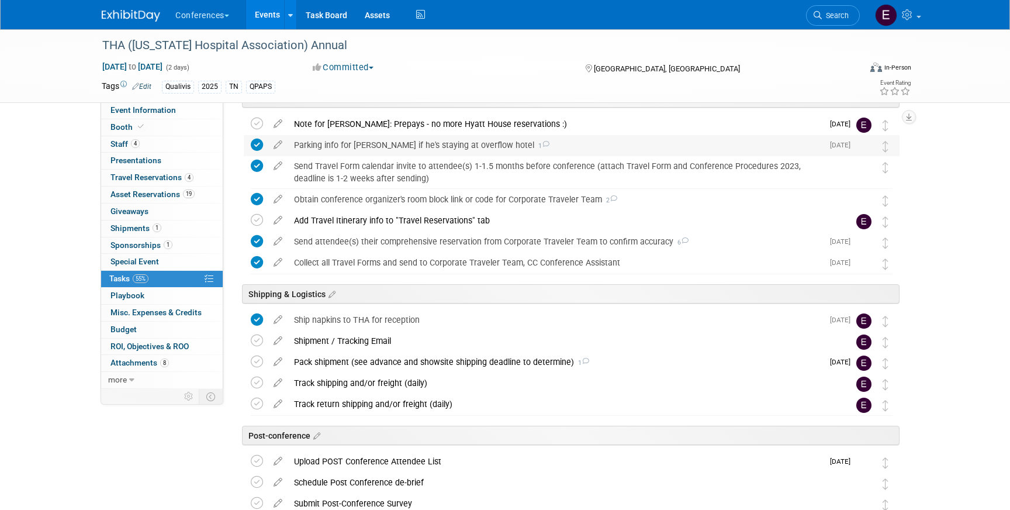
scroll to position [604, 0]
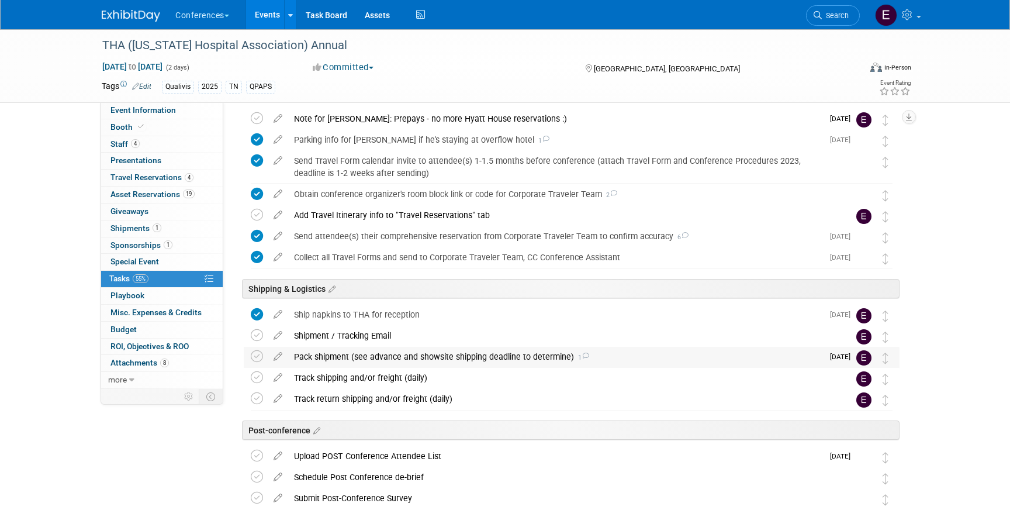
click at [391, 354] on div "Pack shipment (see advance and showsite shipping deadline to determine) 1" at bounding box center [555, 357] width 535 height 20
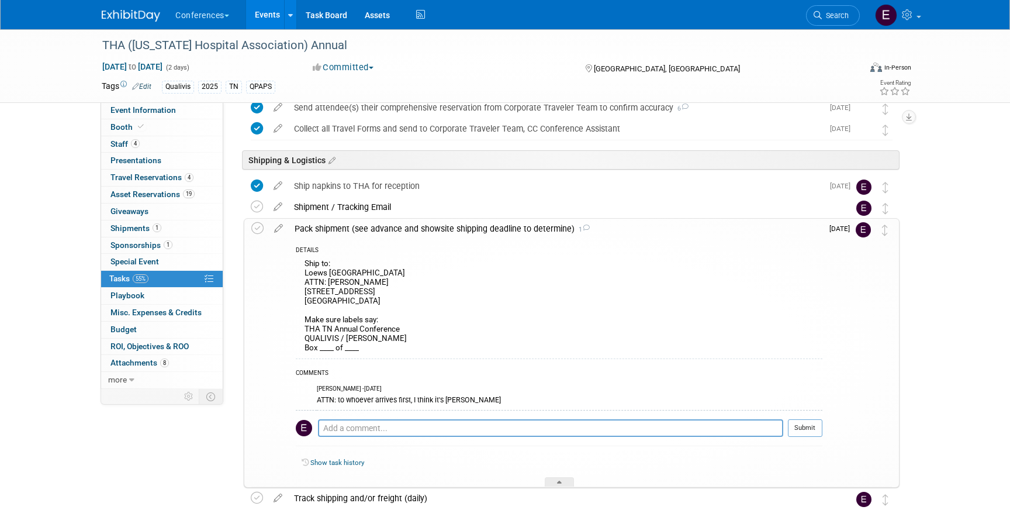
scroll to position [733, 0]
click at [351, 179] on div "Ship napkins to THA for reception" at bounding box center [555, 185] width 535 height 20
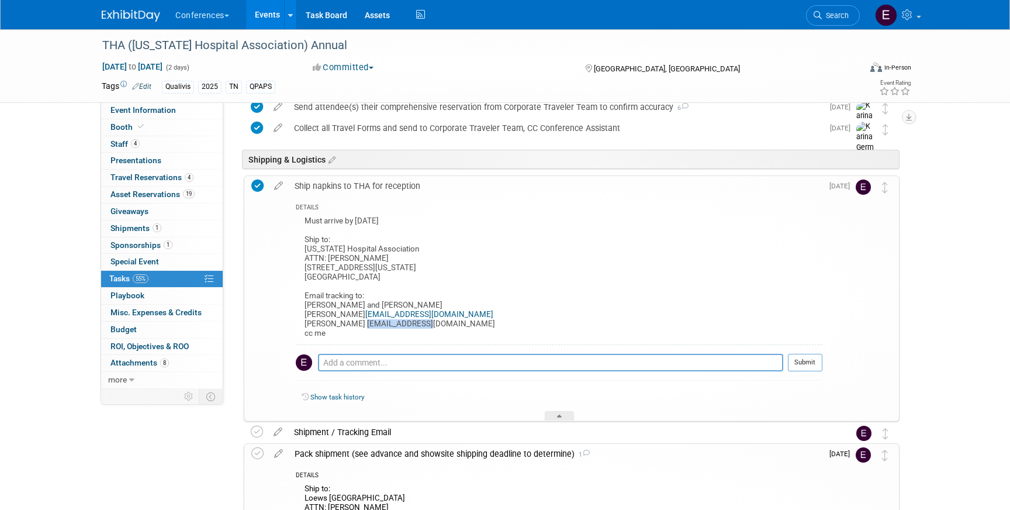
drag, startPoint x: 413, startPoint y: 324, endPoint x: 354, endPoint y: 327, distance: 59.7
click at [353, 326] on div "Must arrive by September 12 Ship to: Tennessee Hospital Association ATTN: Jessi…" at bounding box center [559, 278] width 527 height 131
copy div "jfulton@tha.com"
drag, startPoint x: 446, startPoint y: 313, endPoint x: 373, endPoint y: 315, distance: 72.5
click at [373, 315] on div "Must arrive by September 12 Ship to: Tennessee Hospital Association ATTN: Jessi…" at bounding box center [559, 278] width 527 height 131
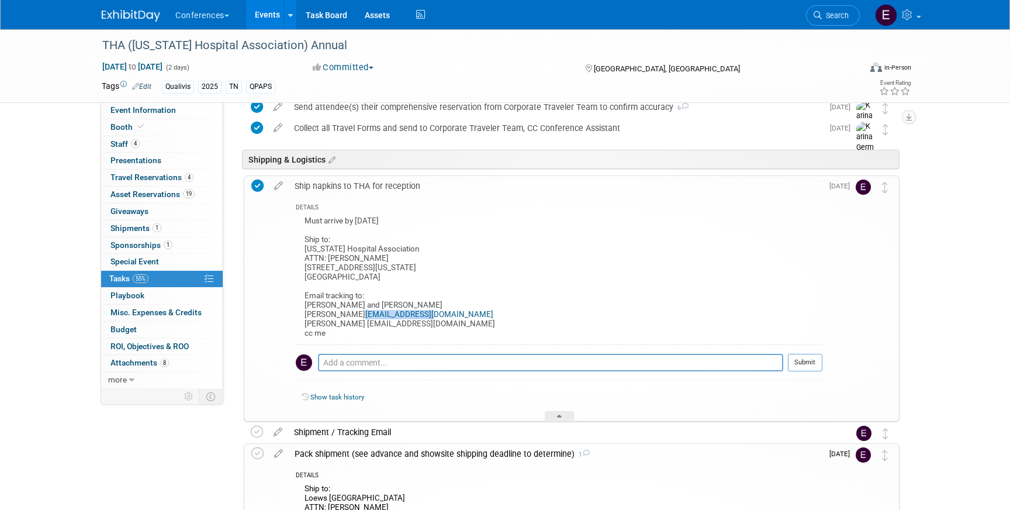
copy link "anordman@tha.com"
drag, startPoint x: 304, startPoint y: 247, endPoint x: 418, endPoint y: 247, distance: 114.0
click at [418, 247] on div "Must arrive by September 12 Ship to: Tennessee Hospital Association ATTN: Jessi…" at bounding box center [559, 278] width 527 height 131
copy div "Tennessee Hospital Association"
click at [181, 182] on link "4 Travel Reservations 4" at bounding box center [162, 178] width 122 height 16
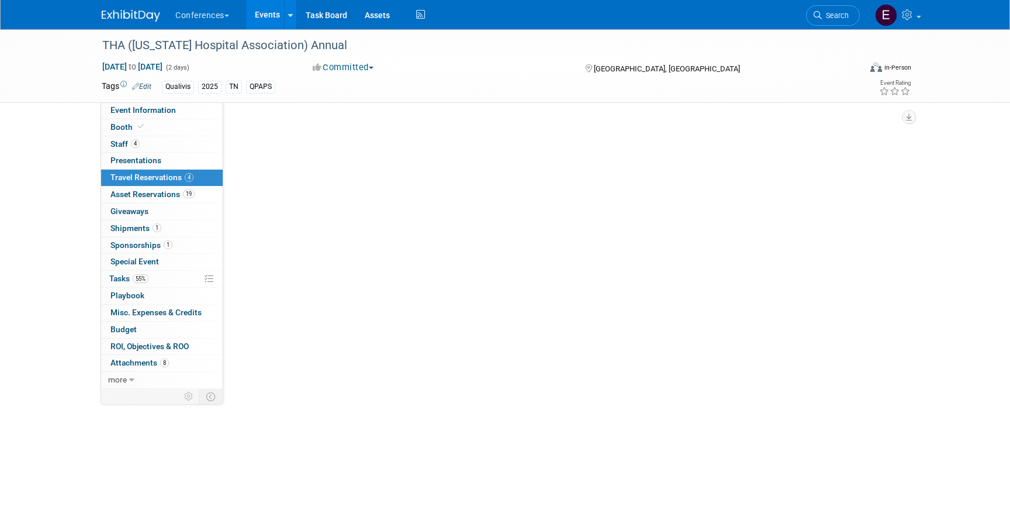
scroll to position [0, 0]
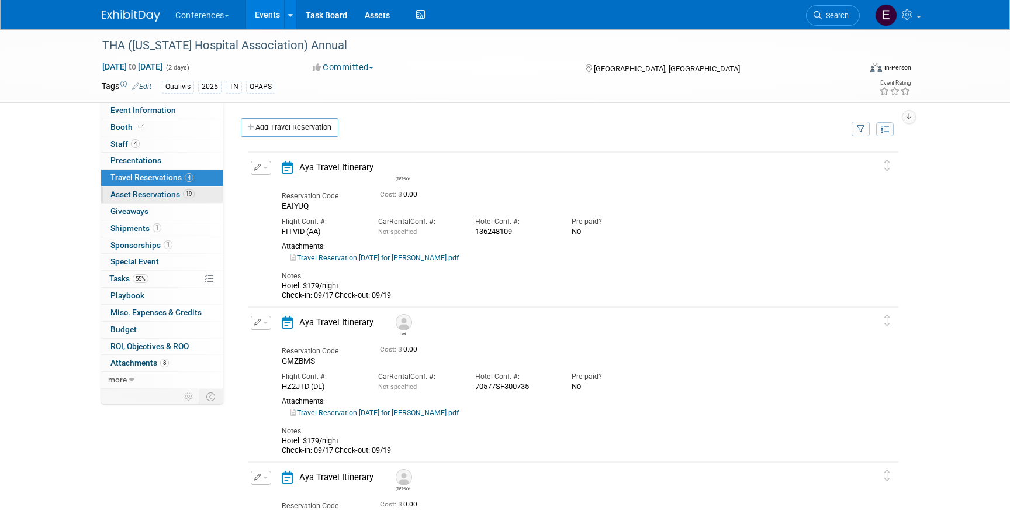
click at [175, 193] on span "Asset Reservations 19" at bounding box center [153, 193] width 84 height 9
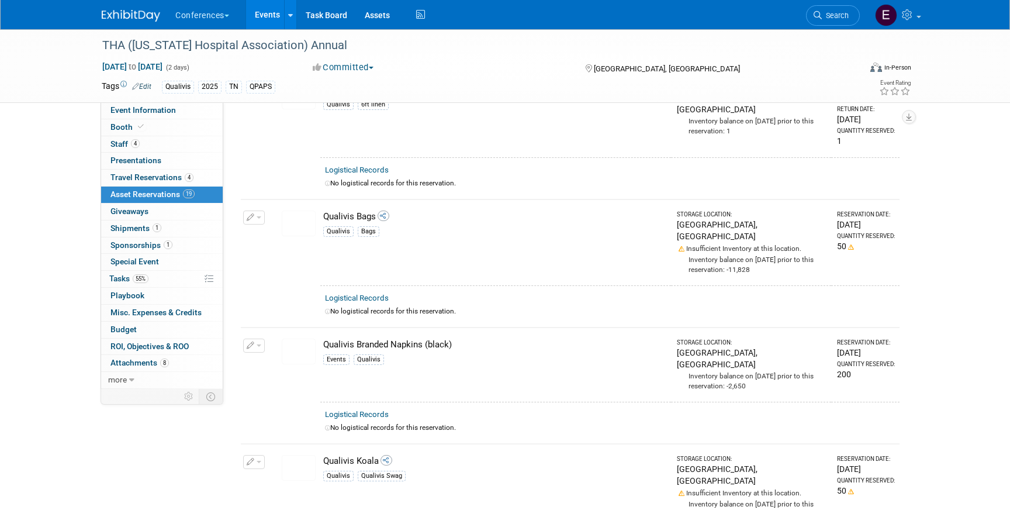
scroll to position [1001, 0]
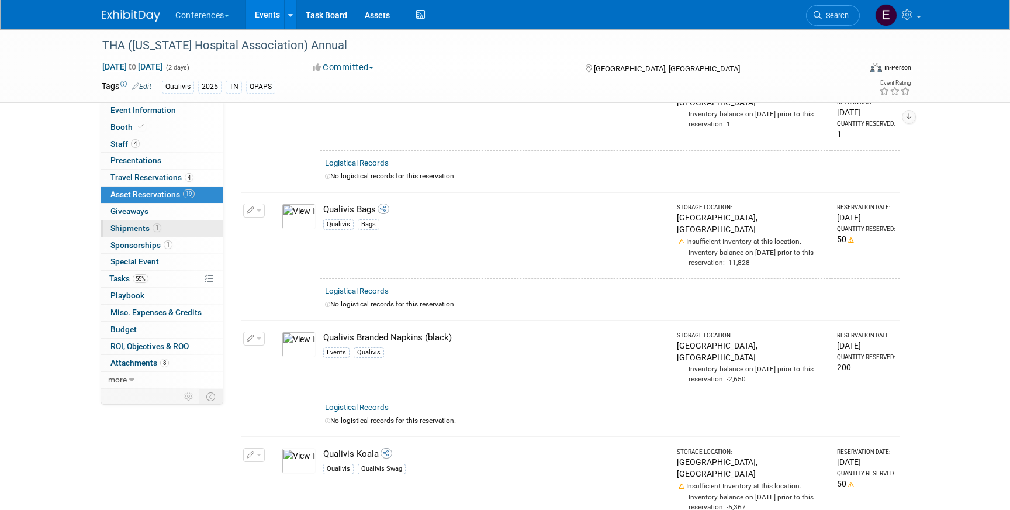
click at [128, 232] on span "Shipments 1" at bounding box center [136, 227] width 51 height 9
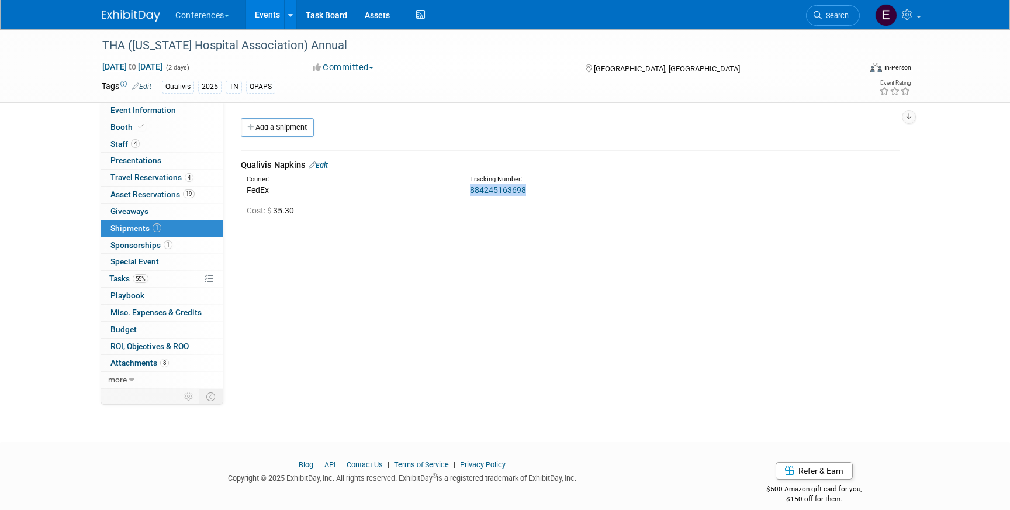
drag, startPoint x: 535, startPoint y: 194, endPoint x: 469, endPoint y: 192, distance: 66.1
click at [468, 191] on div "Tracking Number: 884245163698" at bounding box center [600, 185] width 279 height 21
copy link "884245163698"
click at [489, 193] on link "884245163698" at bounding box center [498, 189] width 56 height 9
copy link "884245163698"
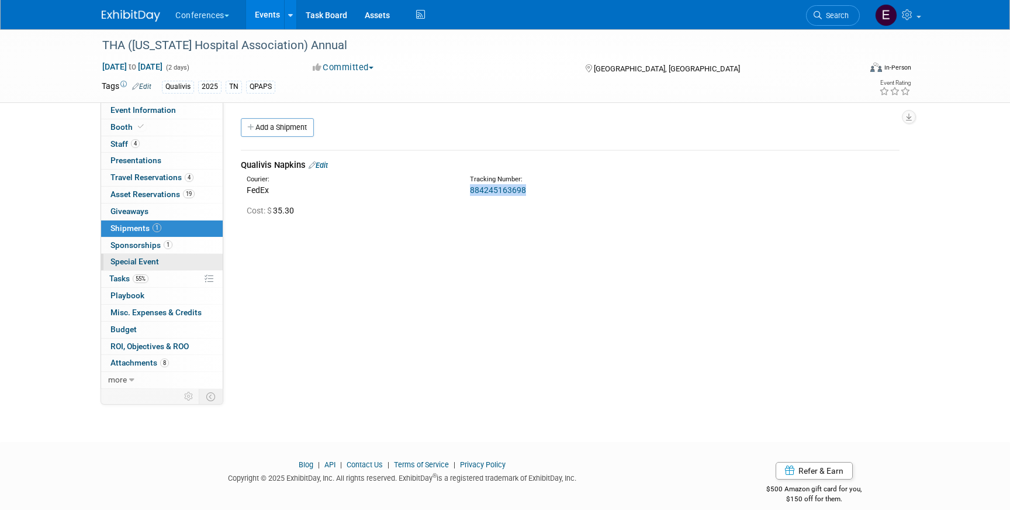
click at [171, 259] on link "Special Event" at bounding box center [162, 262] width 122 height 16
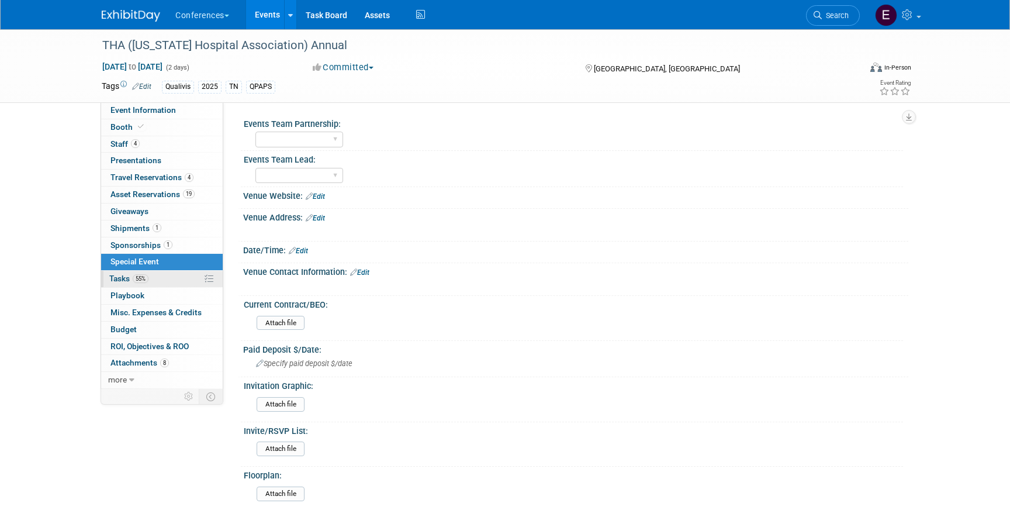
click at [161, 285] on link "55% Tasks 55%" at bounding box center [162, 279] width 122 height 16
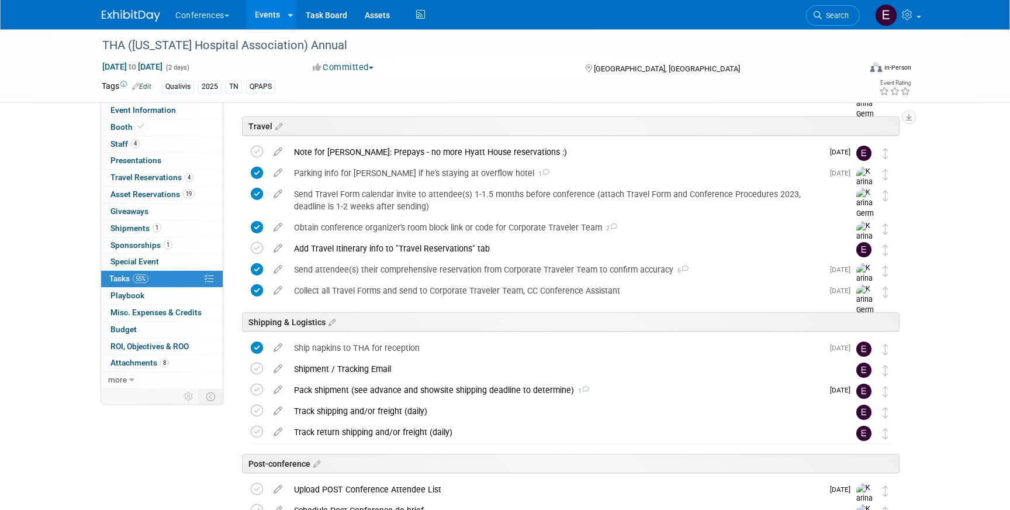
scroll to position [578, 0]
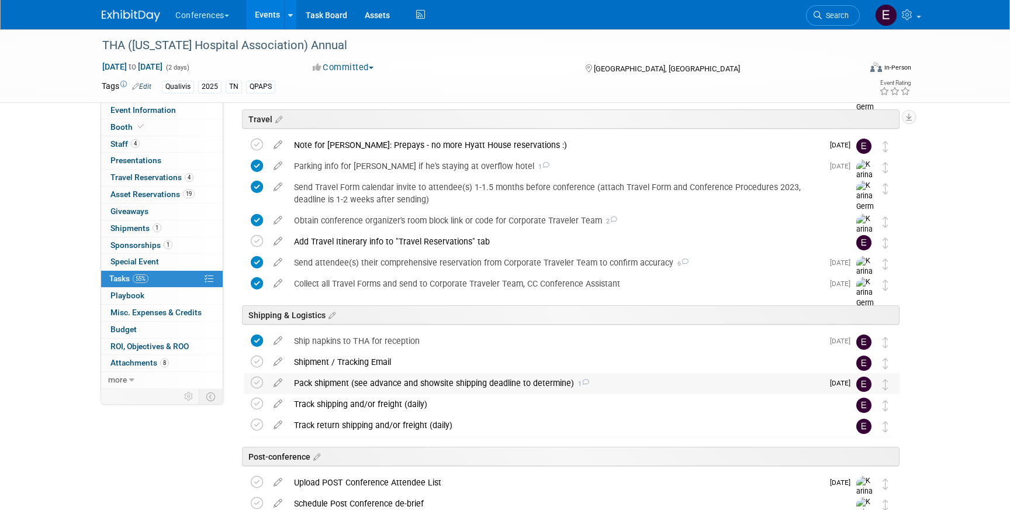
click at [347, 377] on div "Pack shipment (see advance and showsite shipping deadline to determine) 1" at bounding box center [555, 383] width 535 height 20
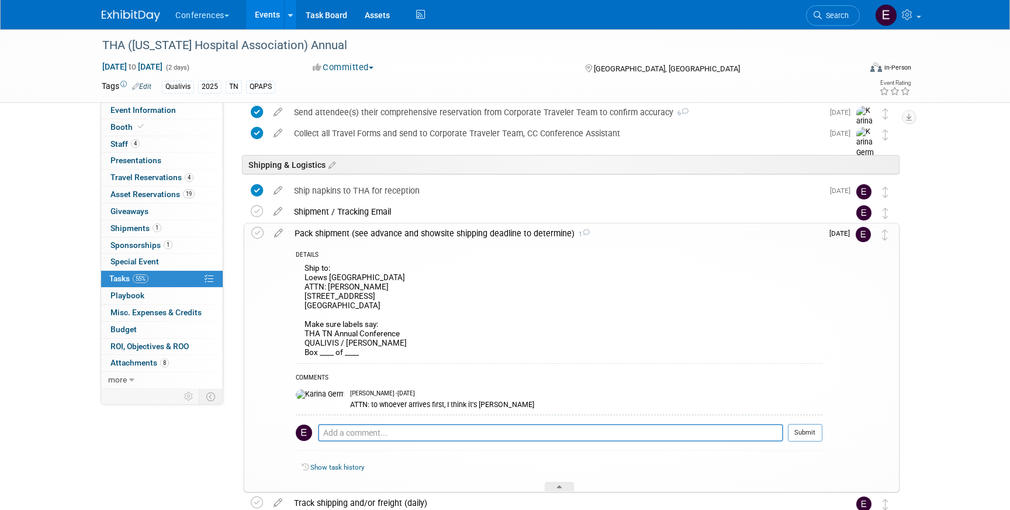
scroll to position [736, 0]
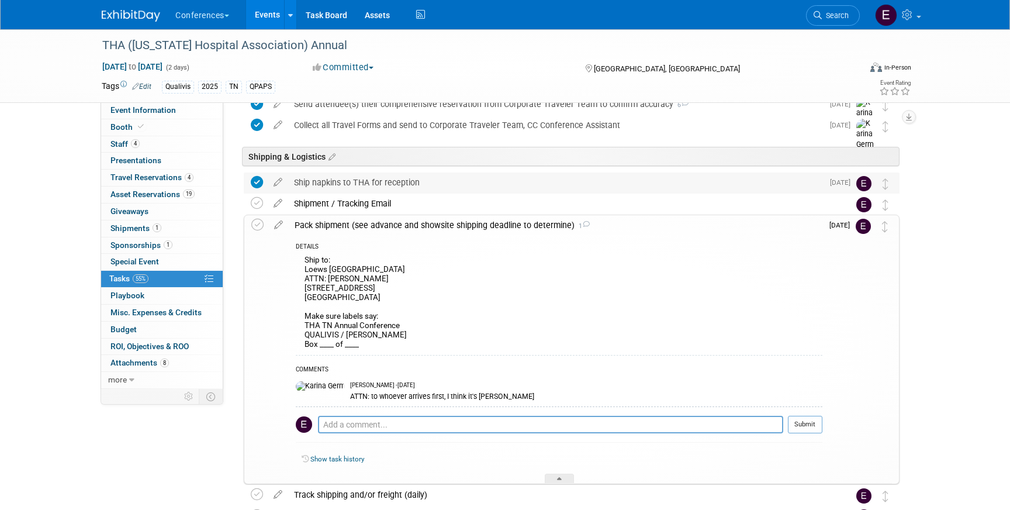
click at [352, 191] on div "Ship napkins to THA for reception" at bounding box center [555, 182] width 535 height 20
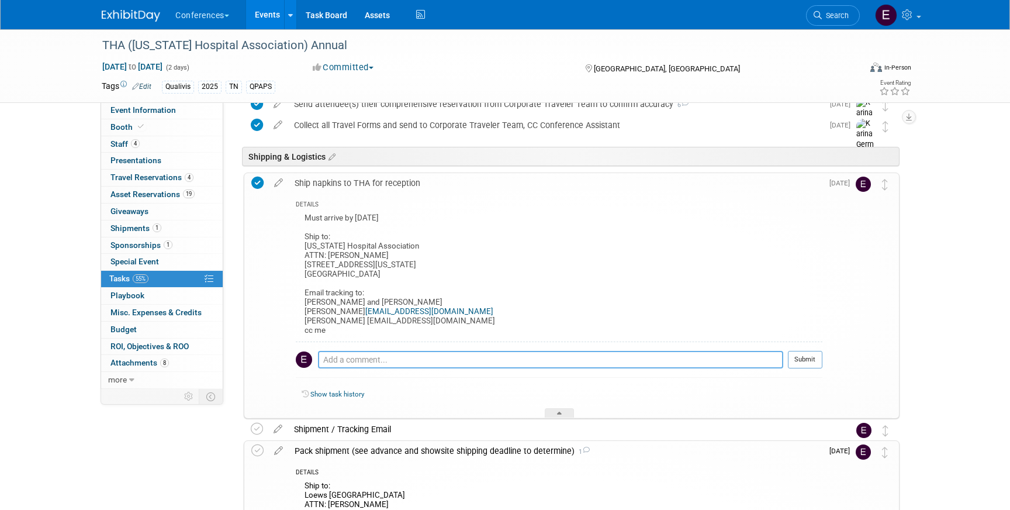
click at [356, 361] on textarea at bounding box center [550, 360] width 465 height 18
type textarea "emailed tracking"
click at [821, 361] on button "Submit" at bounding box center [805, 360] width 34 height 18
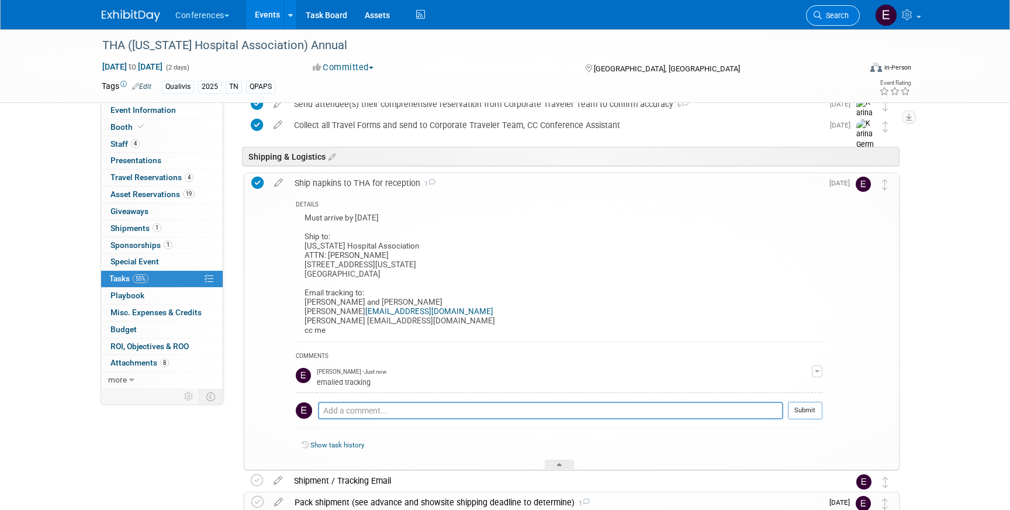
click at [817, 9] on link "Search" at bounding box center [833, 15] width 54 height 20
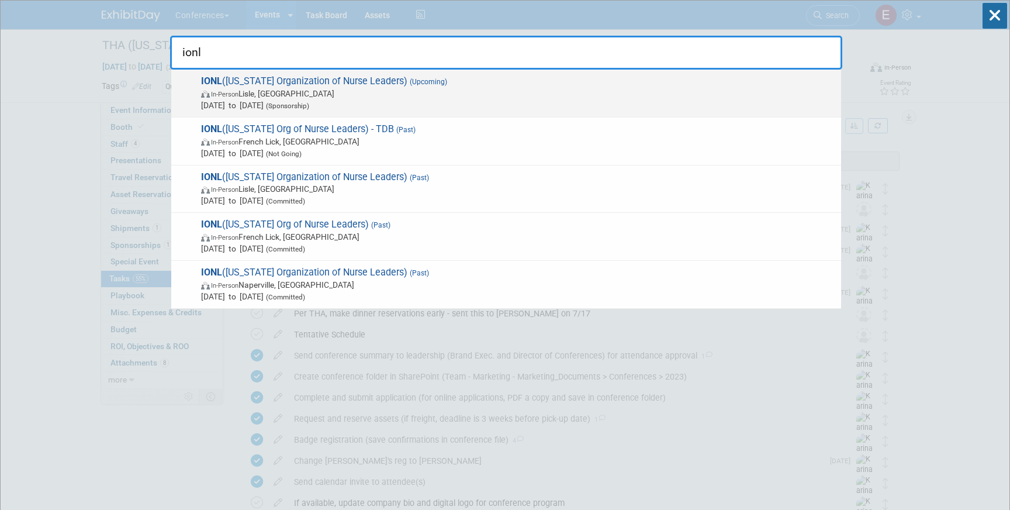
type input "ionl"
click at [403, 72] on div "IONL (Illinois Organization of Nurse Leaders) (Upcoming) In-Person Lisle, IL Se…" at bounding box center [506, 94] width 670 height 48
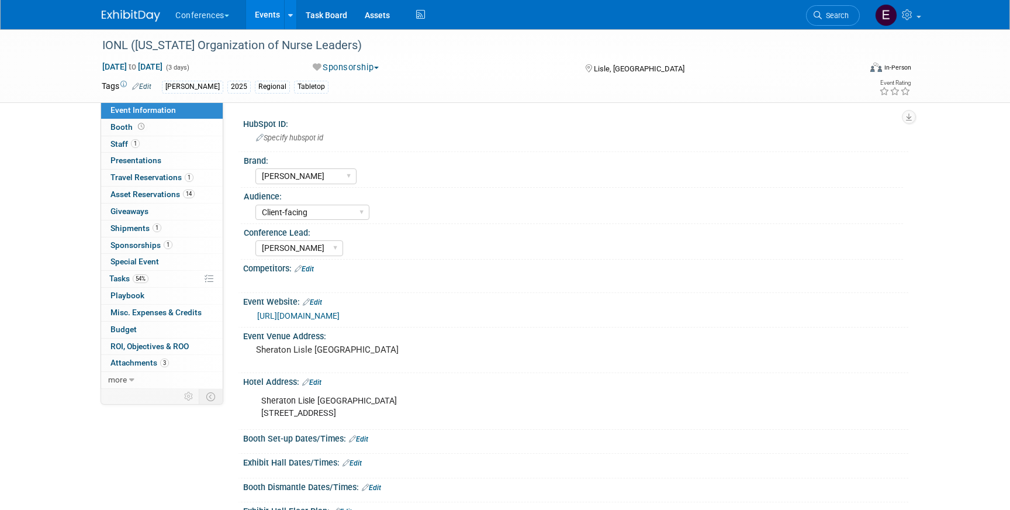
select select "[PERSON_NAME]"
select select "Client-facing"
select select "[PERSON_NAME]"
click at [128, 277] on span "Tasks 54%" at bounding box center [128, 278] width 39 height 9
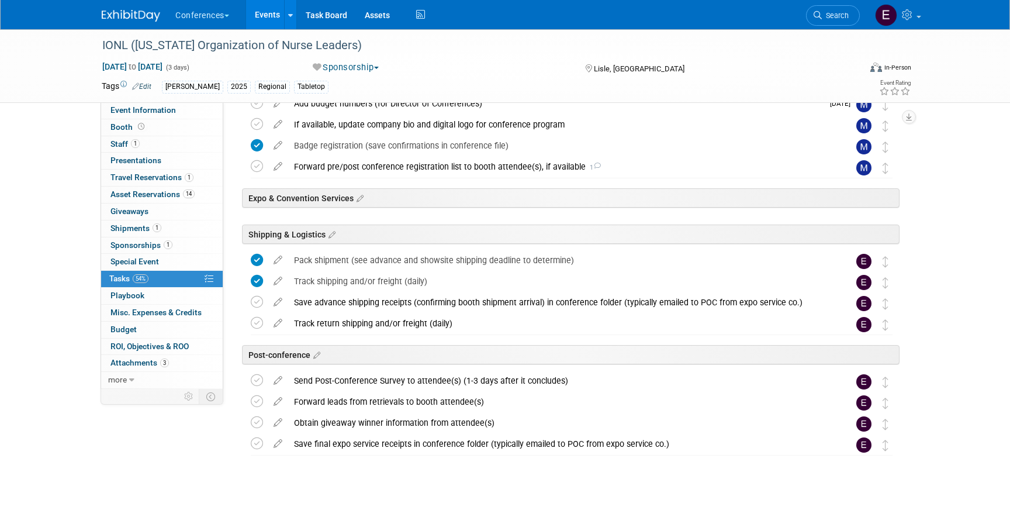
scroll to position [365, 0]
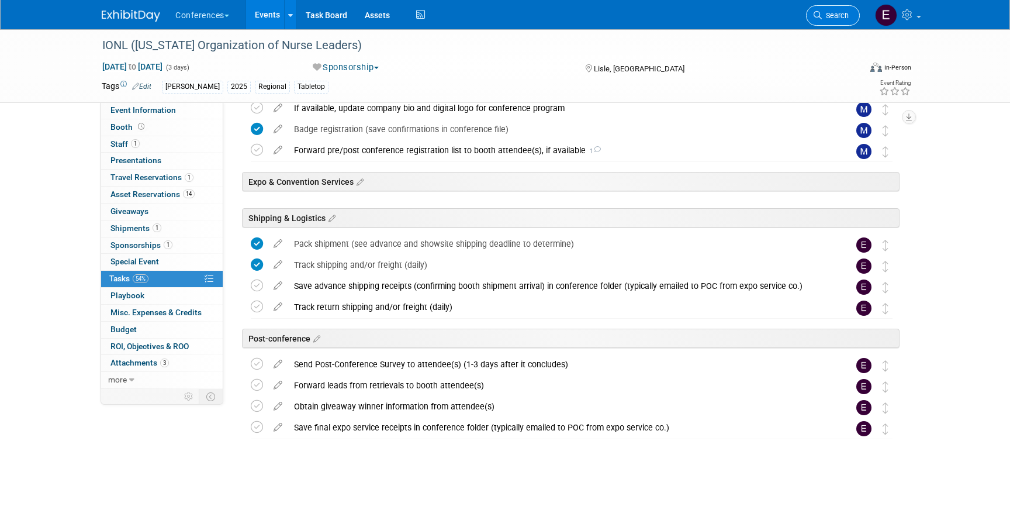
click at [833, 13] on span "Search" at bounding box center [835, 15] width 27 height 9
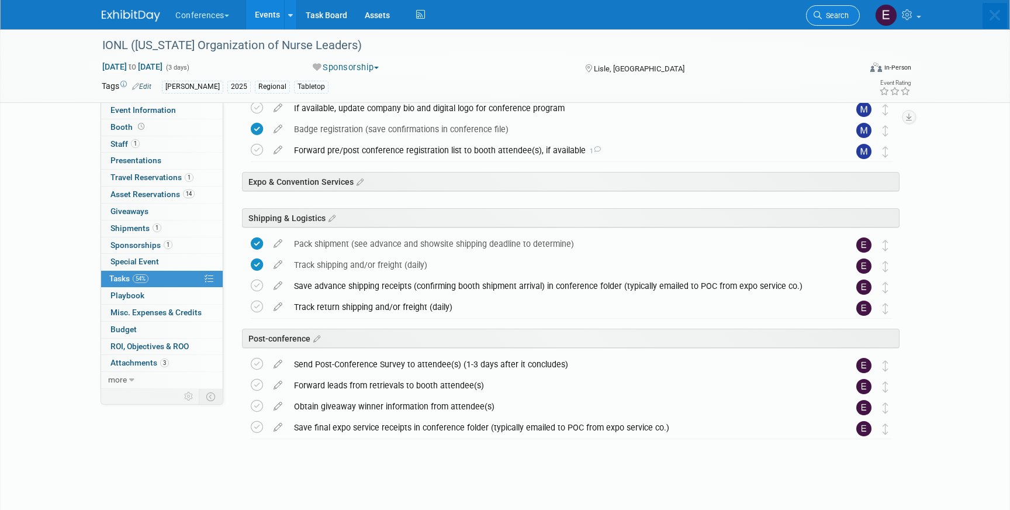
scroll to position [0, 0]
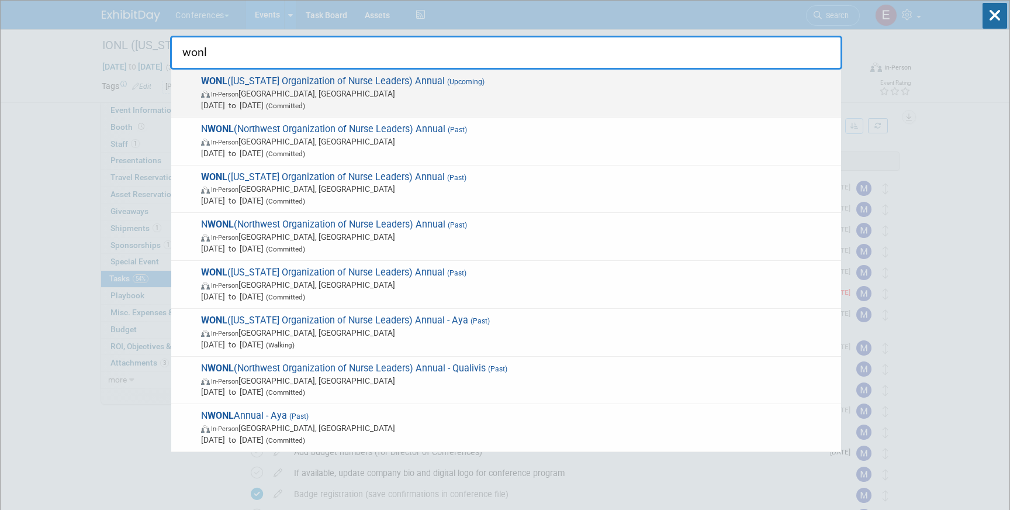
type input "wonl"
click at [333, 97] on span "In-Person [GEOGRAPHIC_DATA], [GEOGRAPHIC_DATA]" at bounding box center [518, 94] width 634 height 12
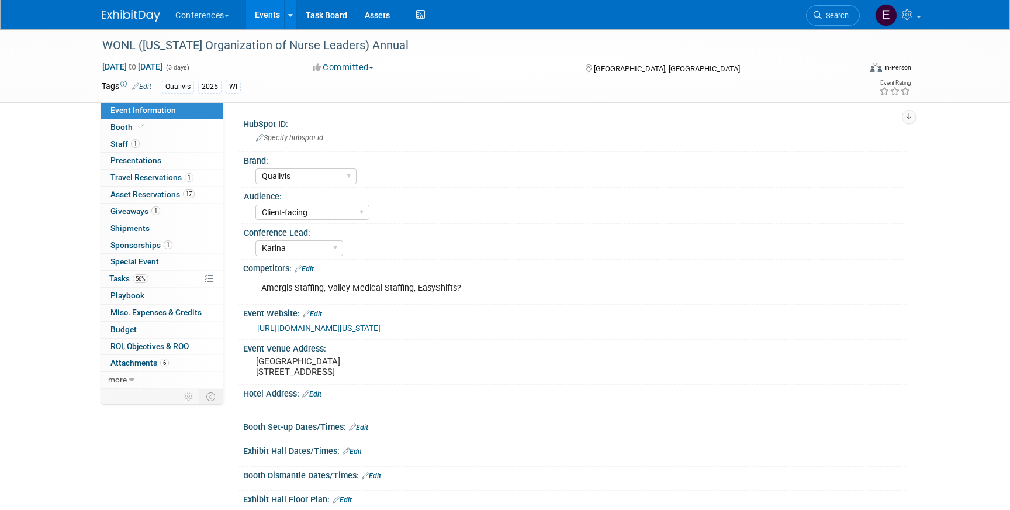
select select "Qualivis"
select select "Client-facing"
select select "Karina"
click at [172, 279] on link "56% Tasks 56%" at bounding box center [162, 279] width 122 height 16
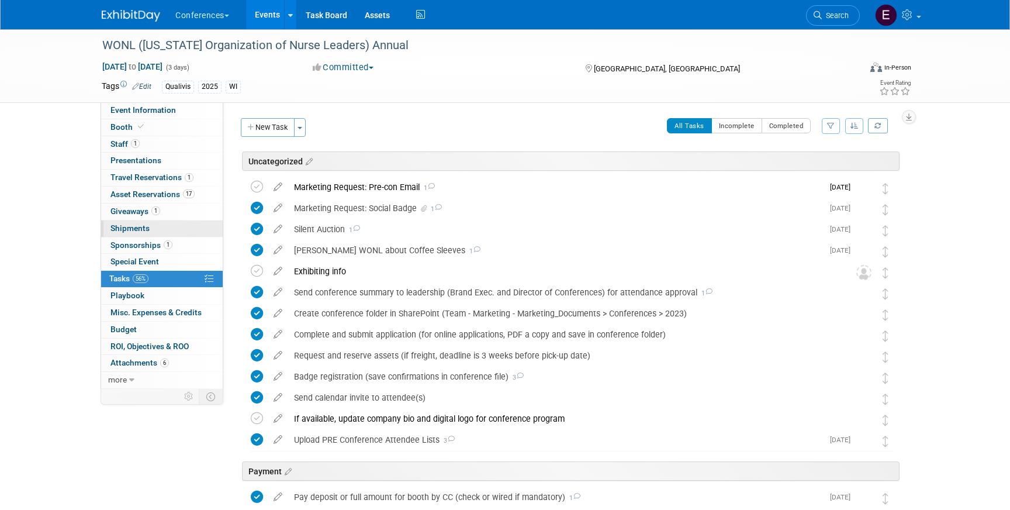
click at [141, 229] on span "Shipments 0" at bounding box center [130, 227] width 39 height 9
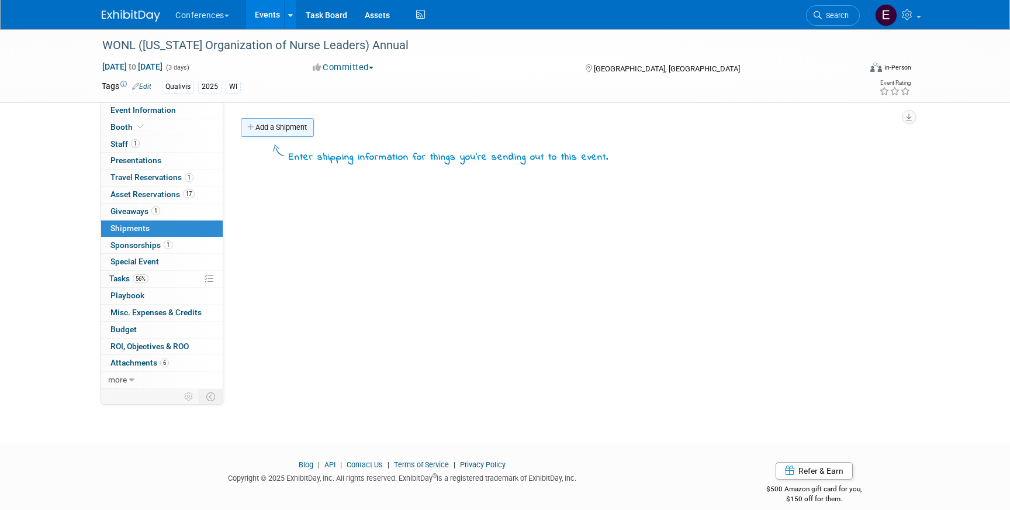
click at [259, 134] on link "Add a Shipment" at bounding box center [277, 127] width 73 height 19
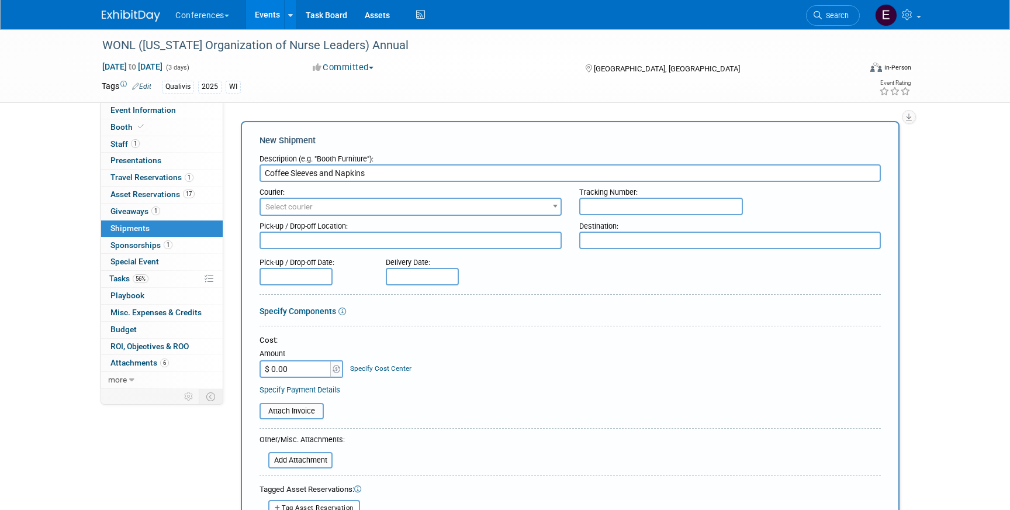
type input "Coffee Sleeves and Napkins"
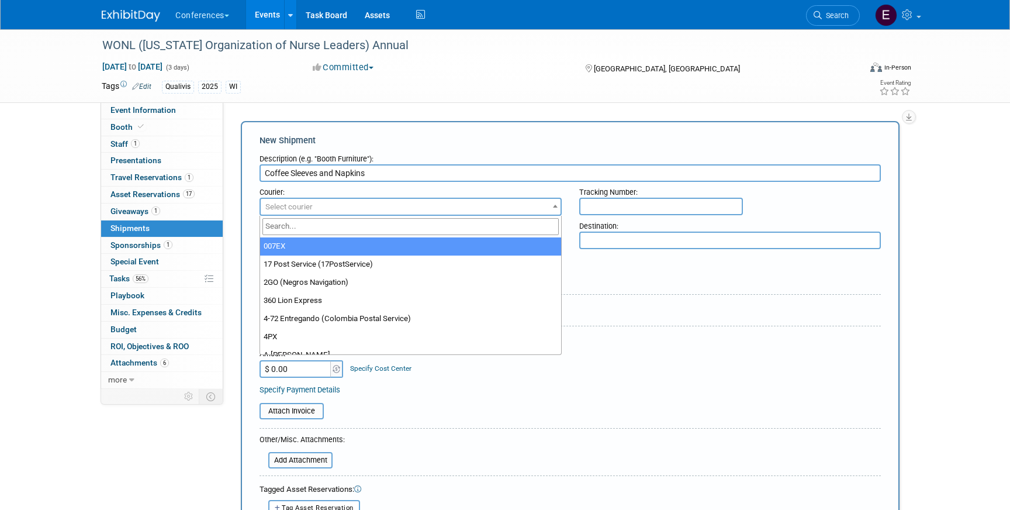
click at [274, 210] on span "Select courier" at bounding box center [288, 206] width 47 height 9
type input "fede"
select select "206"
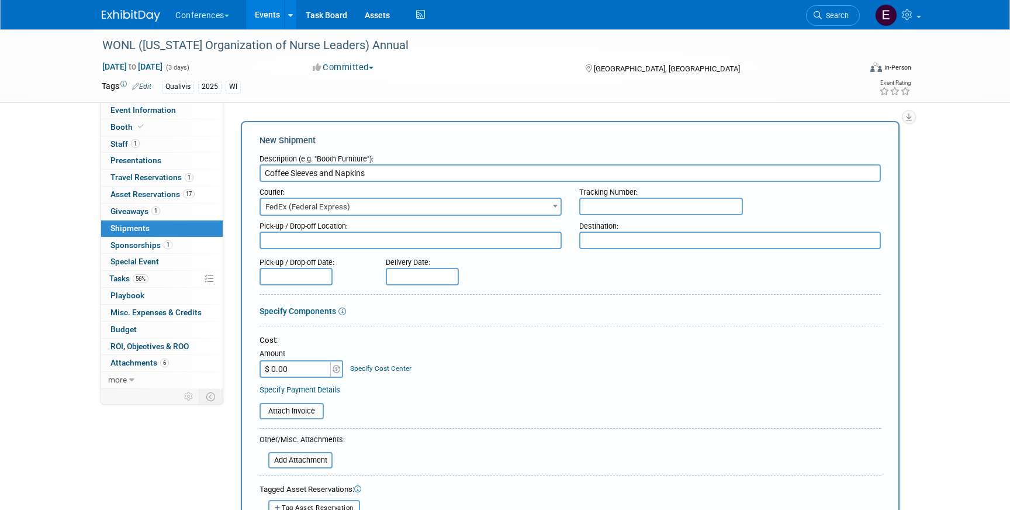
click at [638, 209] on input "text" at bounding box center [661, 207] width 164 height 18
paste input "884245163698"
type input "884245163698"
drag, startPoint x: 670, startPoint y: 207, endPoint x: 528, endPoint y: 202, distance: 142.2
click at [528, 202] on div "Courier: 007EX 17 Post Service (17PostService) 2GO (Negros Navigation) 360 Lion…" at bounding box center [570, 199] width 639 height 34
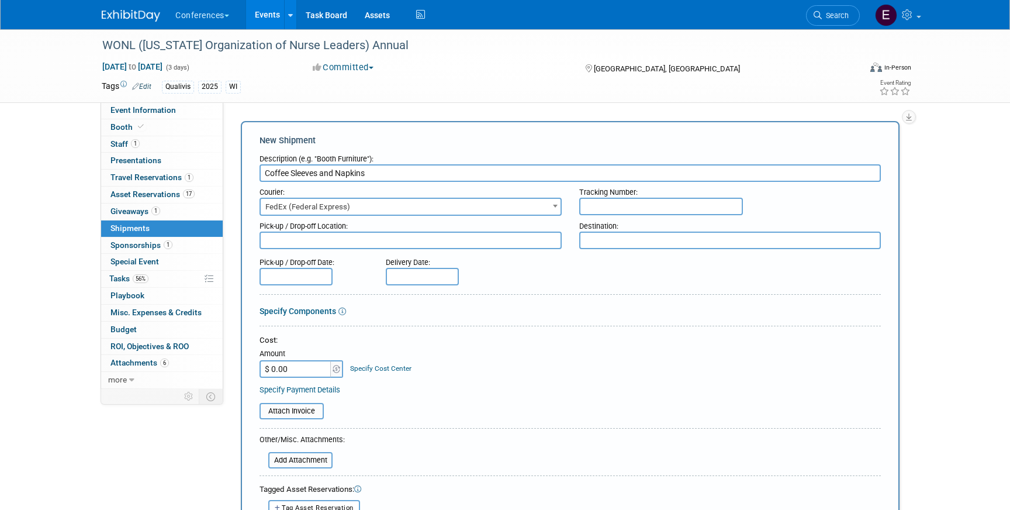
paste input "884245145037"
type input "884245145037"
click at [303, 370] on input "$ 0.00" at bounding box center [296, 369] width 73 height 18
type input "$ 40.89"
click at [390, 371] on link "Specify Cost Center" at bounding box center [380, 368] width 61 height 8
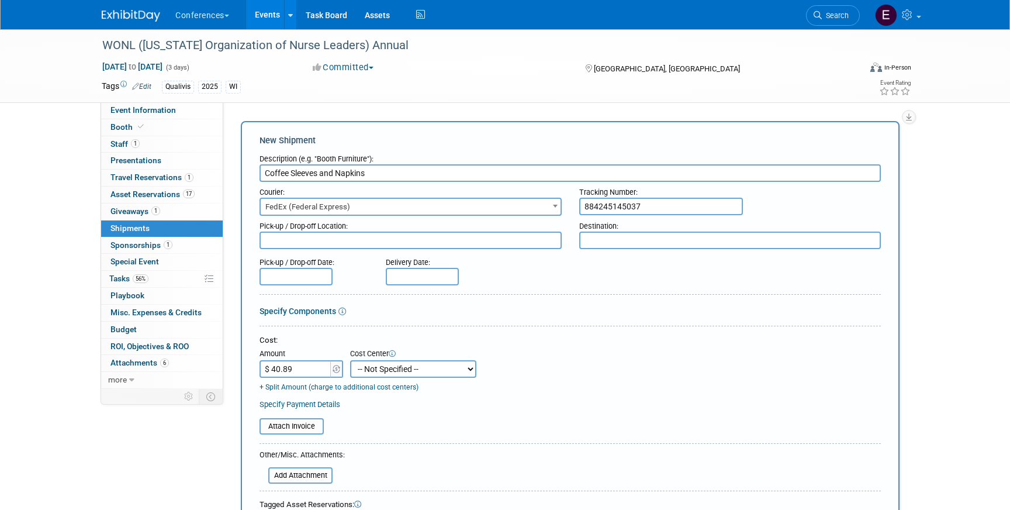
click at [390, 366] on select "-- Not Specified -- Aya Education Aya Healthcare Aya Locums Bespoke Corporate […" at bounding box center [413, 369] width 126 height 18
select select "18965874"
click at [350, 360] on select "-- Not Specified -- Aya Education Aya Healthcare Aya Locums Bespoke Corporate […" at bounding box center [413, 369] width 126 height 18
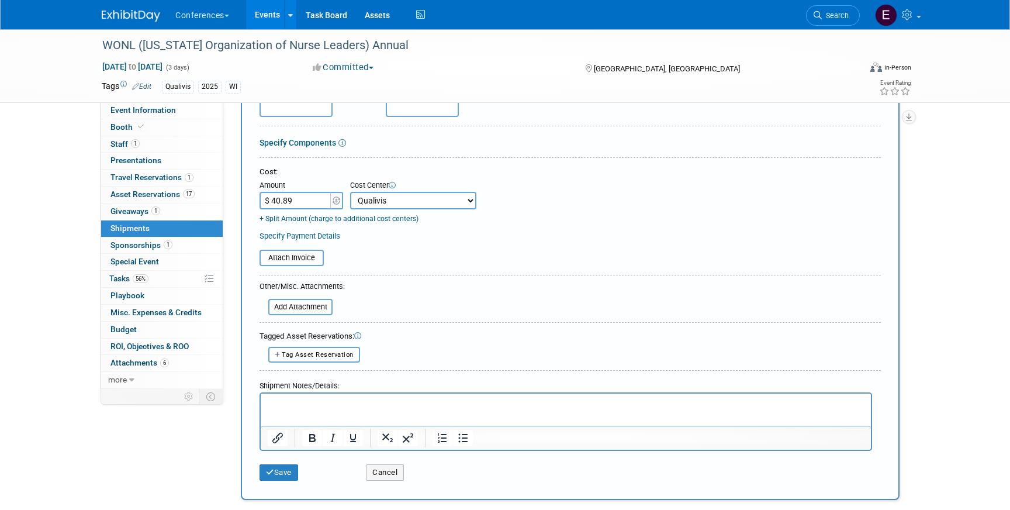
scroll to position [230, 0]
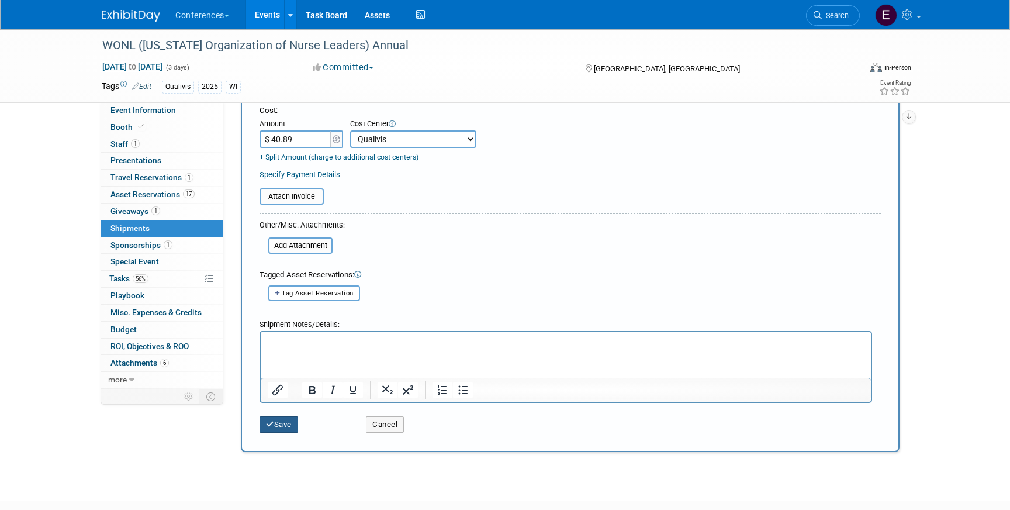
click at [277, 425] on button "Save" at bounding box center [279, 424] width 39 height 16
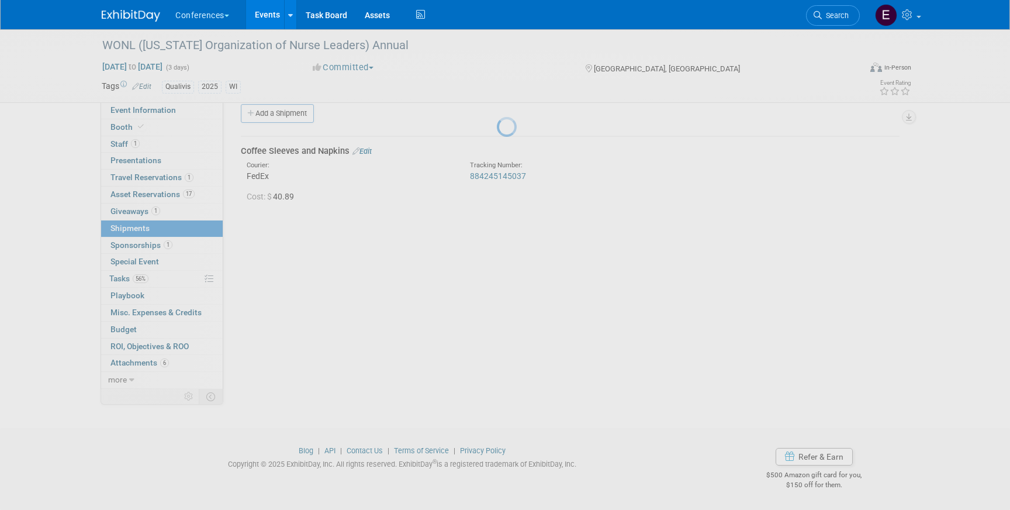
scroll to position [13, 0]
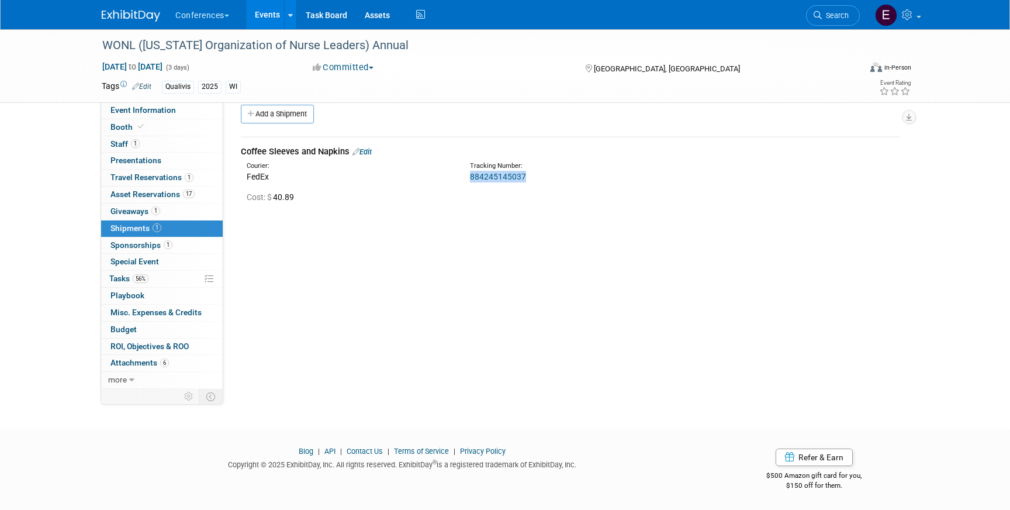
drag, startPoint x: 531, startPoint y: 177, endPoint x: 464, endPoint y: 179, distance: 67.3
click at [464, 179] on div "Tracking Number: 884245145037" at bounding box center [600, 171] width 279 height 21
copy link "884245145037"
click at [171, 278] on link "56% Tasks 56%" at bounding box center [162, 279] width 122 height 16
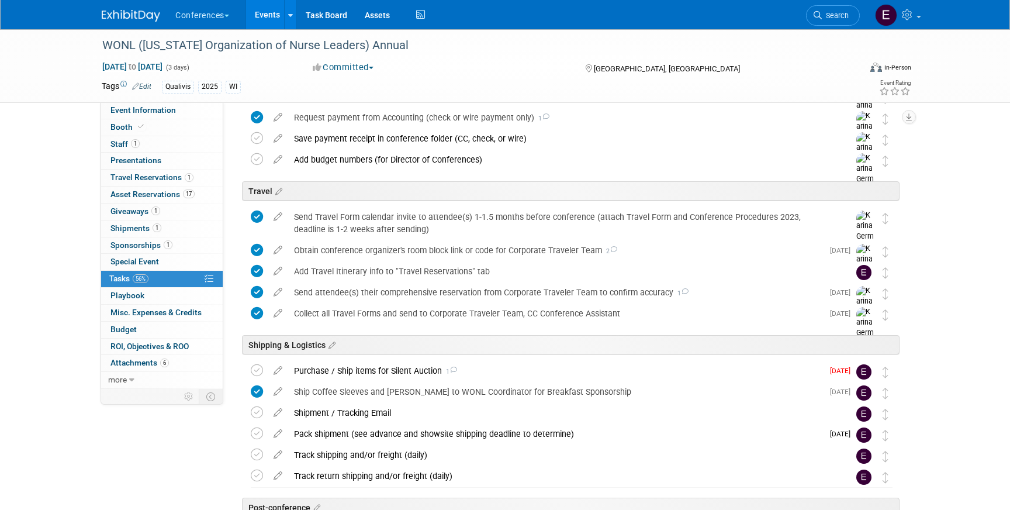
scroll to position [612, 0]
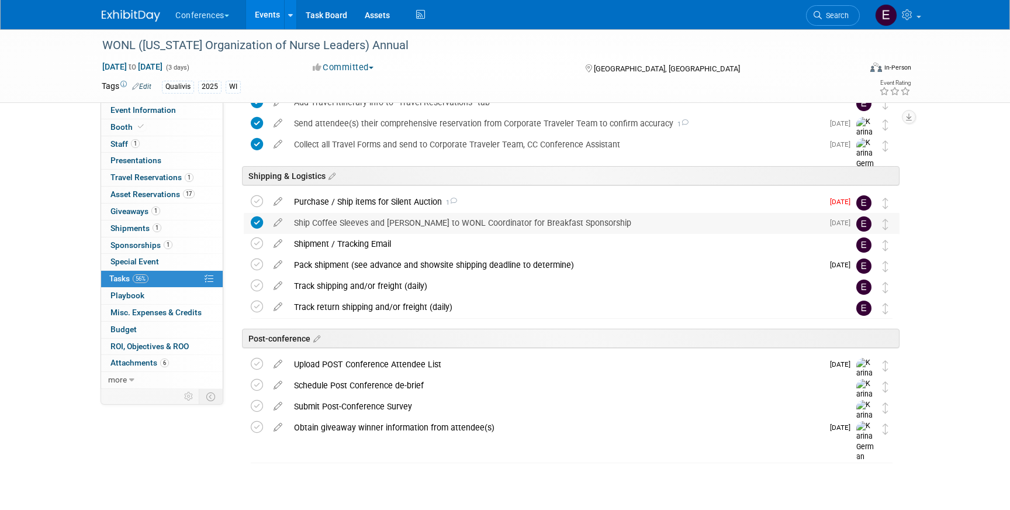
click at [333, 219] on div "Ship Coffee Sleeves and [PERSON_NAME] to WONL Coordinator for Breakfast Sponsor…" at bounding box center [555, 223] width 535 height 20
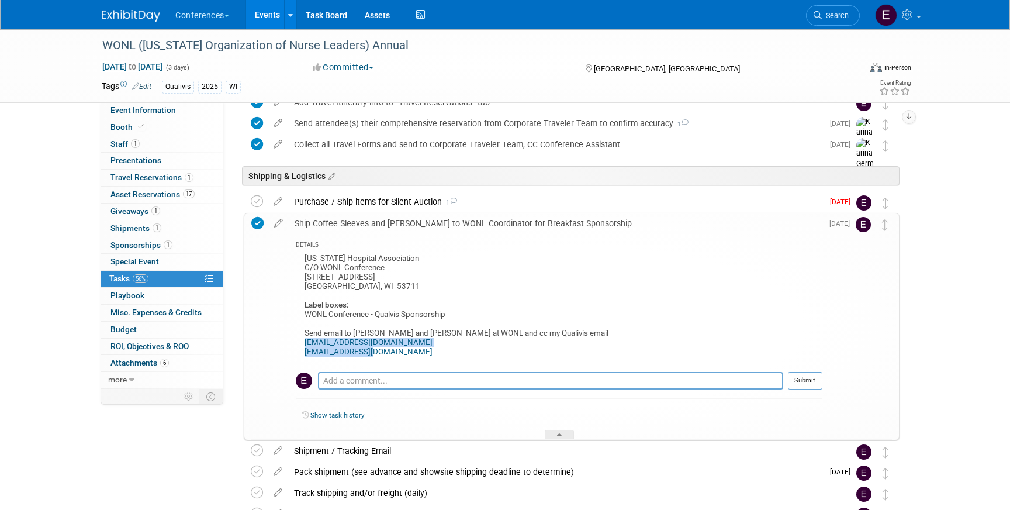
drag, startPoint x: 301, startPoint y: 342, endPoint x: 405, endPoint y: 362, distance: 106.5
click at [405, 362] on div "[US_STATE] Hospital Association C/O WONL Conference [STREET_ADDRESS] Label boxe…" at bounding box center [559, 307] width 527 height 112
copy div "[EMAIL_ADDRESS][DOMAIN_NAME] [EMAIL_ADDRESS][DOMAIN_NAME]"
click at [381, 324] on div "[US_STATE] Hospital Association C/O WONL Conference [STREET_ADDRESS] Label boxe…" at bounding box center [559, 307] width 527 height 112
drag, startPoint x: 384, startPoint y: 357, endPoint x: 292, endPoint y: 352, distance: 91.4
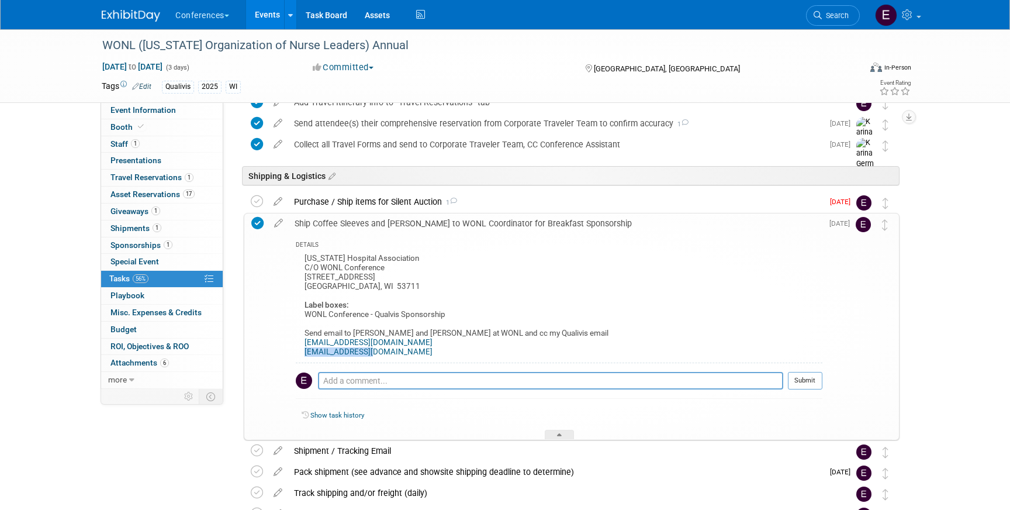
click at [292, 352] on div "DETAILS [US_STATE] Hospital Association C/O WONL Conference [STREET_ADDRESS] La…" at bounding box center [556, 337] width 534 height 206
copy link "[EMAIL_ADDRESS][DOMAIN_NAME]"
drag, startPoint x: 354, startPoint y: 333, endPoint x: 385, endPoint y: 334, distance: 31.0
click at [385, 334] on div "[US_STATE] Hospital Association C/O WONL Conference [STREET_ADDRESS] Label boxe…" at bounding box center [559, 307] width 527 height 112
copy div "[PERSON_NAME]"
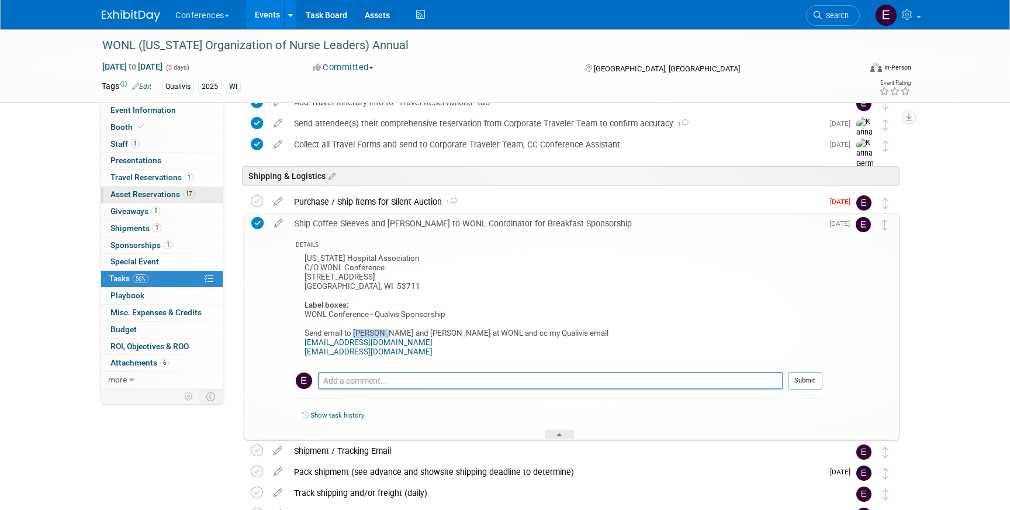
click at [181, 195] on span "Asset Reservations 17" at bounding box center [153, 193] width 84 height 9
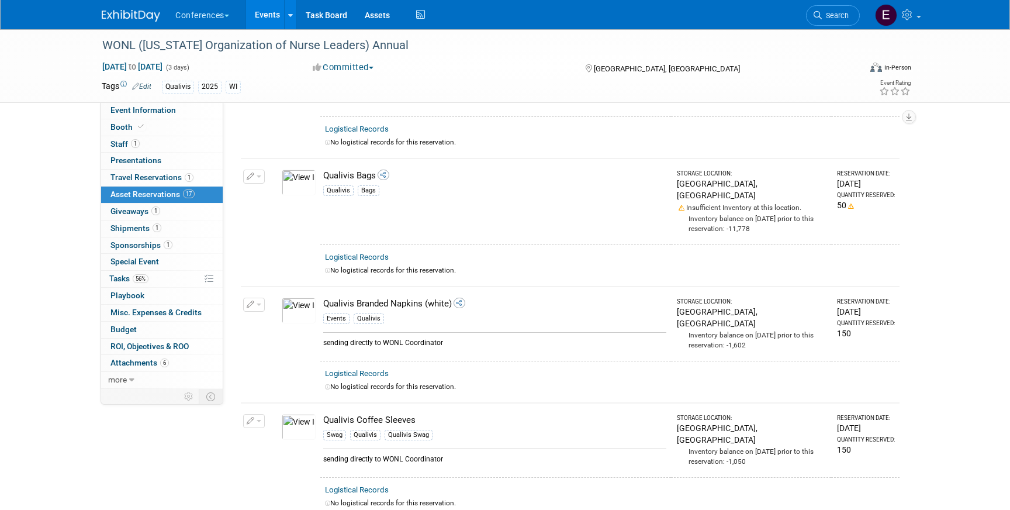
scroll to position [656, 0]
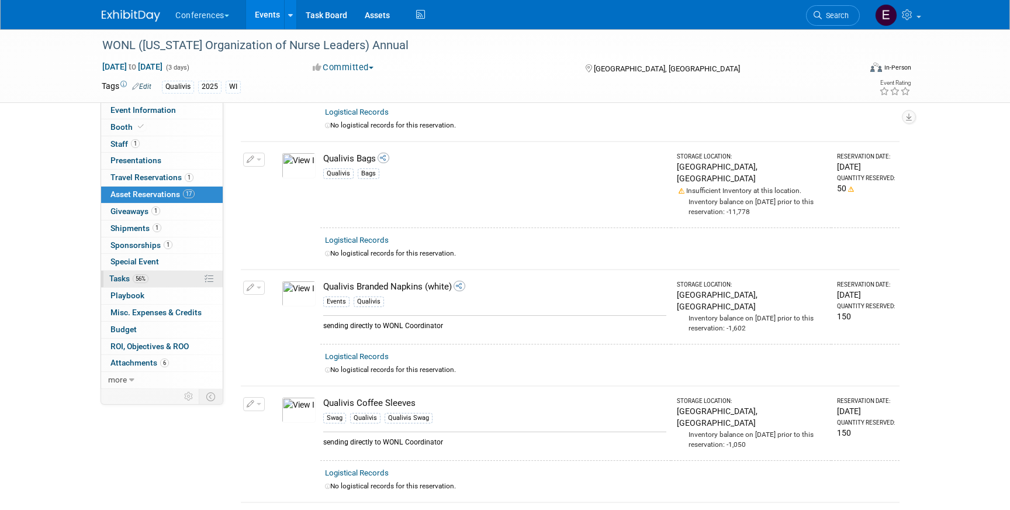
click at [172, 281] on link "56% Tasks 56%" at bounding box center [162, 279] width 122 height 16
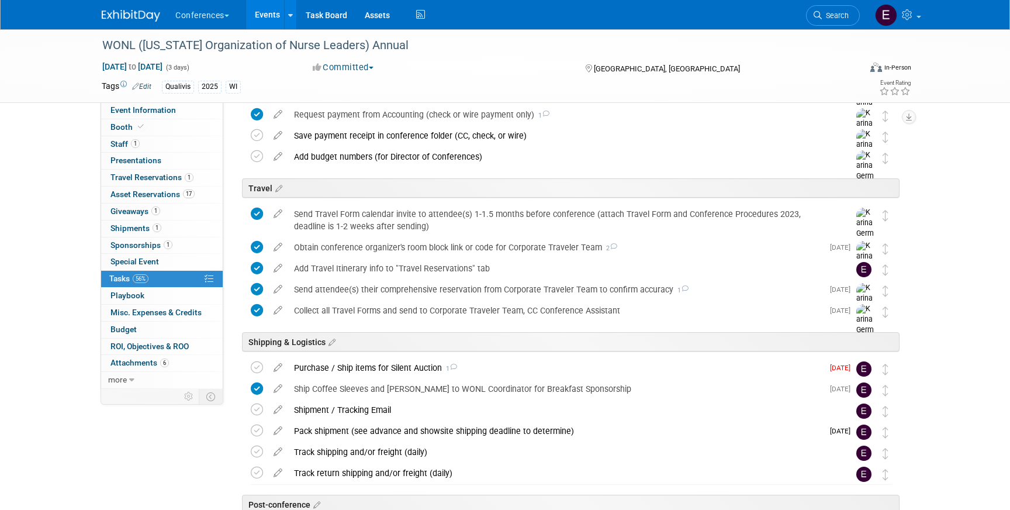
scroll to position [612, 0]
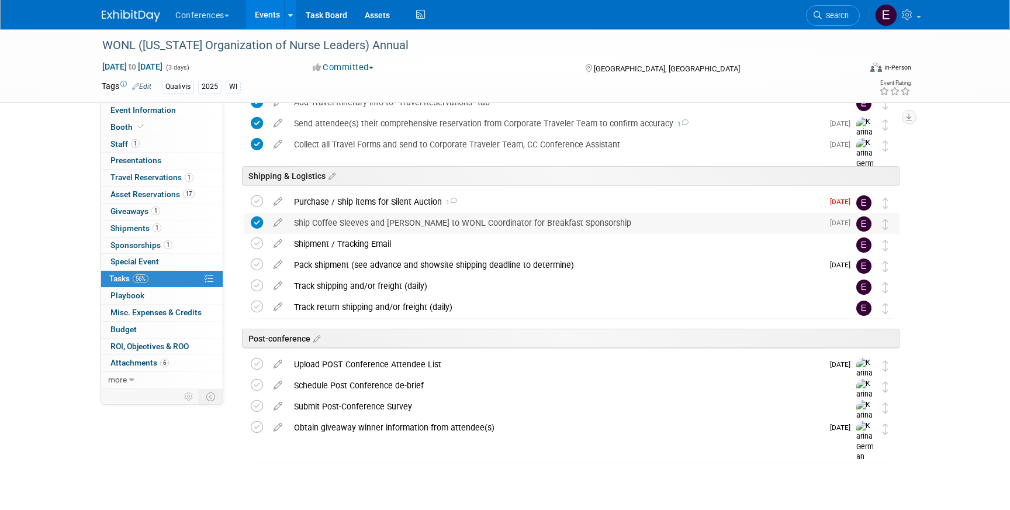
click at [387, 226] on div "Ship Coffee Sleeves and [PERSON_NAME] to WONL Coordinator for Breakfast Sponsor…" at bounding box center [555, 223] width 535 height 20
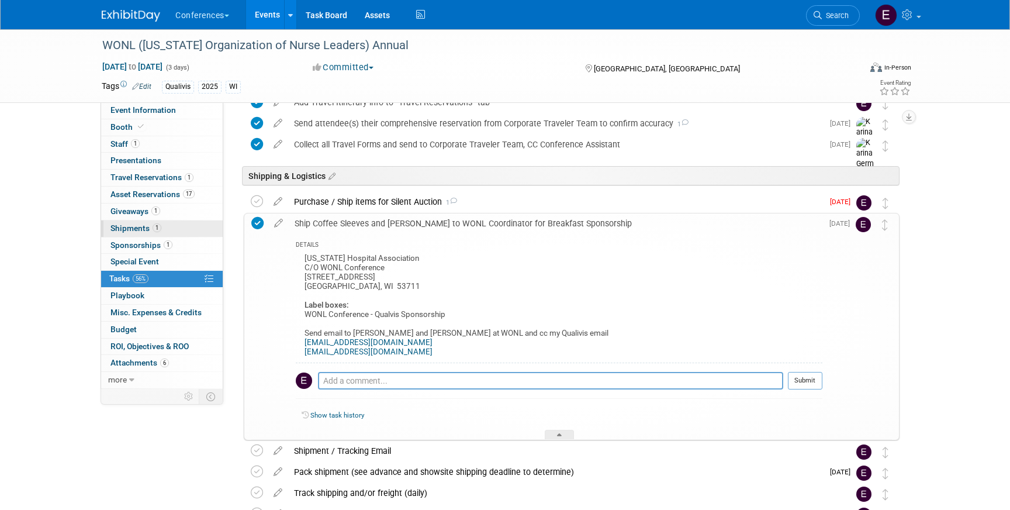
click at [150, 228] on span "Shipments 1" at bounding box center [136, 227] width 51 height 9
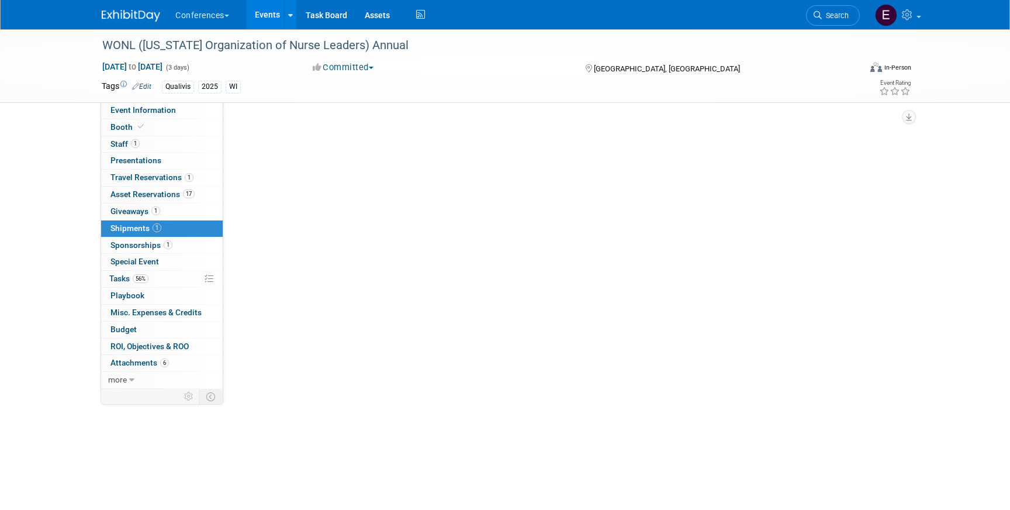
scroll to position [0, 0]
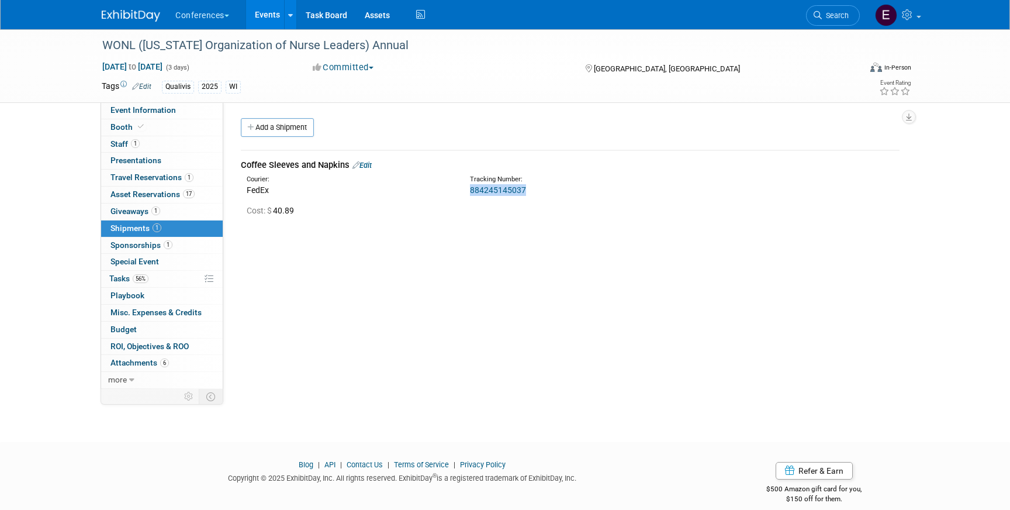
drag, startPoint x: 533, startPoint y: 193, endPoint x: 463, endPoint y: 194, distance: 69.6
click at [463, 194] on div "Tracking Number: 884245145037" at bounding box center [600, 185] width 279 height 21
copy link "884245145037"
click at [153, 275] on link "56% Tasks 56%" at bounding box center [162, 279] width 122 height 16
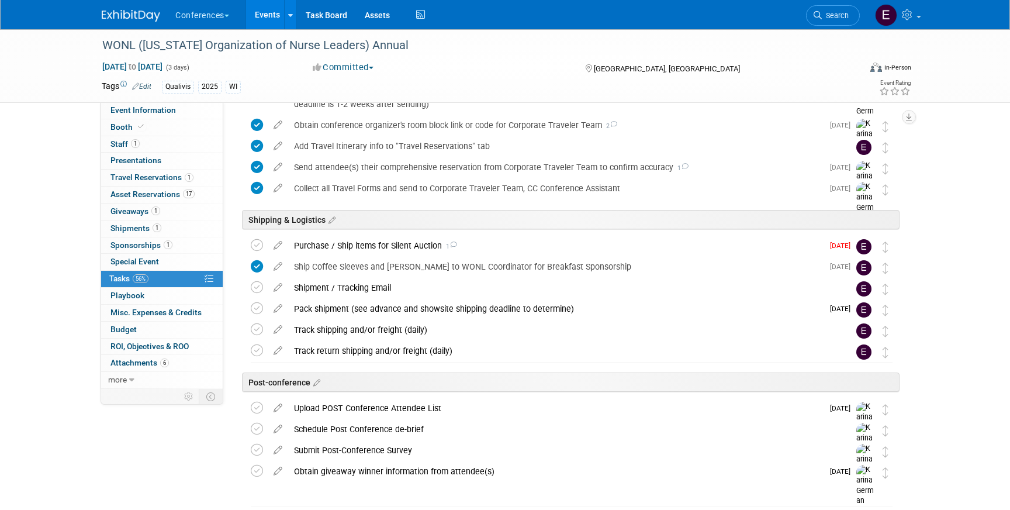
scroll to position [567, 0]
click at [313, 264] on div "Ship Coffee Sleeves and [PERSON_NAME] to WONL Coordinator for Breakfast Sponsor…" at bounding box center [555, 268] width 535 height 20
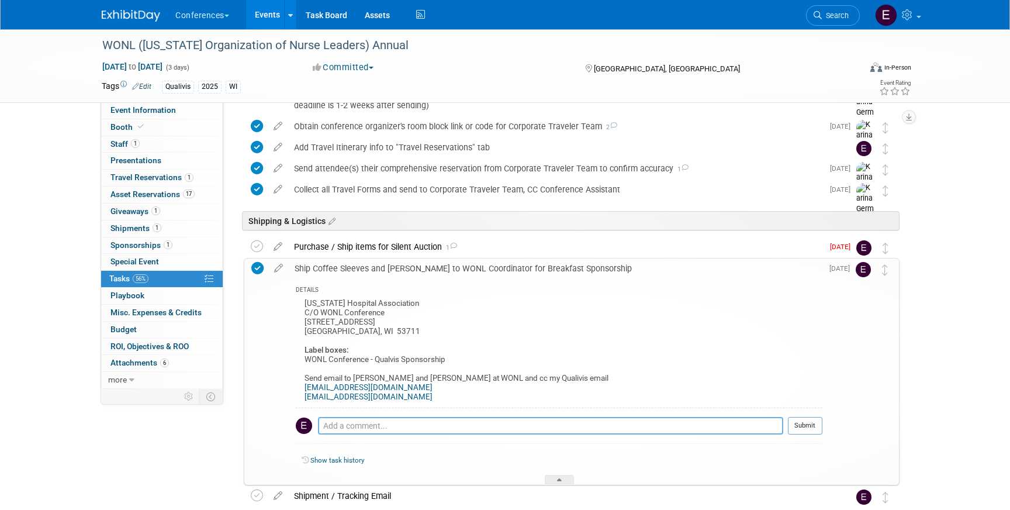
click at [381, 427] on textarea at bounding box center [550, 426] width 465 height 18
type textarea "emailed tracking to [PERSON_NAME] and [PERSON_NAME]"
click at [817, 428] on button "Submit" at bounding box center [805, 426] width 34 height 18
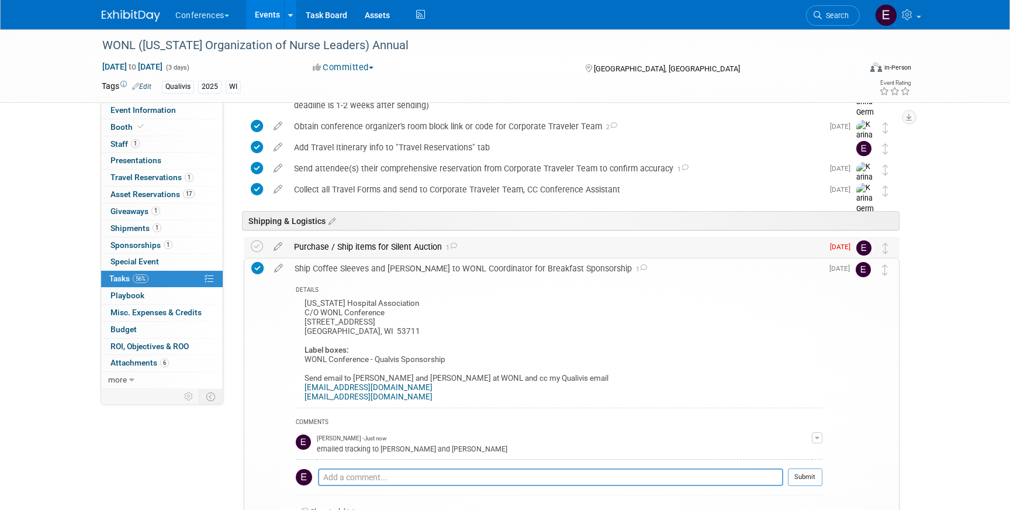
click at [381, 248] on div "Purchase / Ship items for Silent Auction 1" at bounding box center [555, 247] width 535 height 20
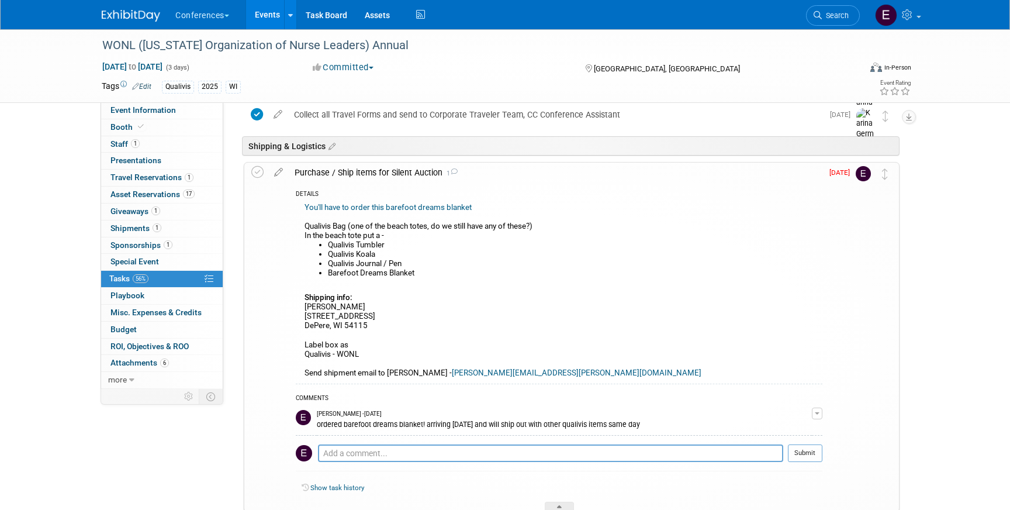
scroll to position [668, 0]
